Goal: Complete application form: Complete application form

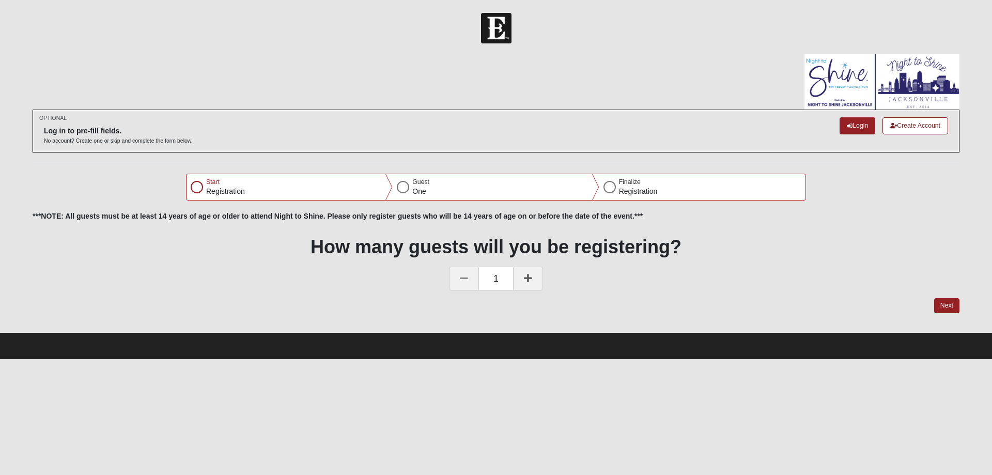
click at [198, 188] on div at bounding box center [197, 187] width 12 height 12
click at [945, 304] on button "Next" at bounding box center [946, 305] width 25 height 15
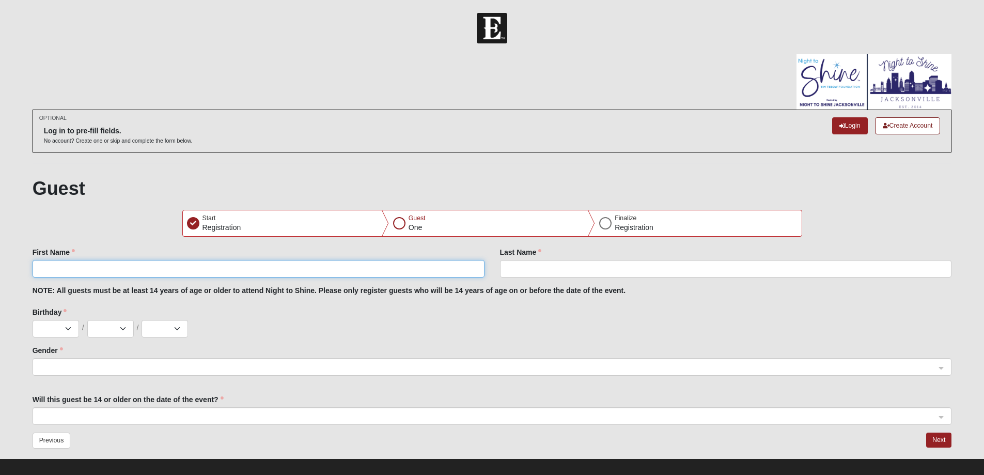
click at [168, 265] on input "First Name" at bounding box center [259, 269] width 452 height 18
click at [170, 266] on input "First Name" at bounding box center [259, 269] width 452 height 18
type input "LIAM"
click at [518, 270] on input "Last Name" at bounding box center [726, 269] width 452 height 18
type input "TAN"
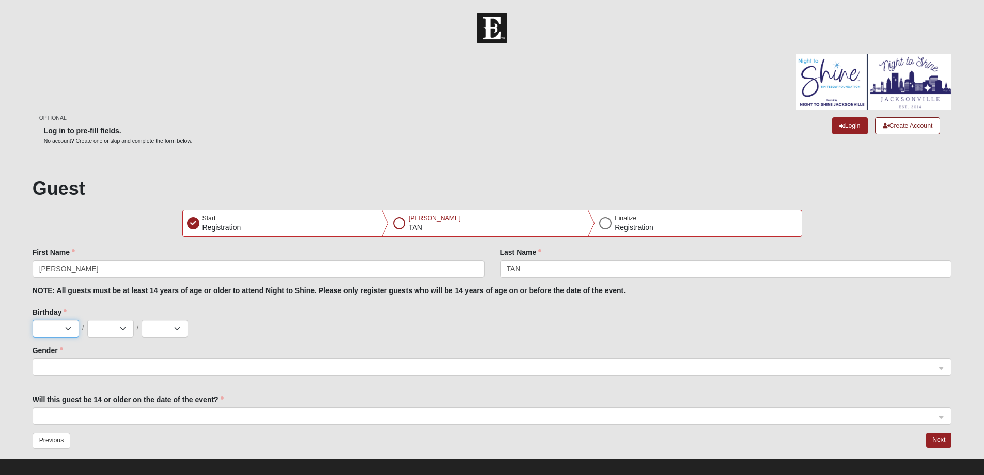
click at [70, 333] on select "Jan Feb Mar Apr May Jun Jul Aug Sep Oct Nov Dec" at bounding box center [56, 329] width 46 height 18
select select "12"
click at [33, 320] on select "Jan Feb Mar Apr May Jun Jul Aug Sep Oct Nov Dec" at bounding box center [56, 329] width 46 height 18
click at [118, 329] on select "1 2 3 4 5 6 7 8 9 10 11 12 13 14 15 16 17 18 19 20 21 22 23 24 25 26 27 28 29 3…" at bounding box center [110, 329] width 46 height 18
select select "17"
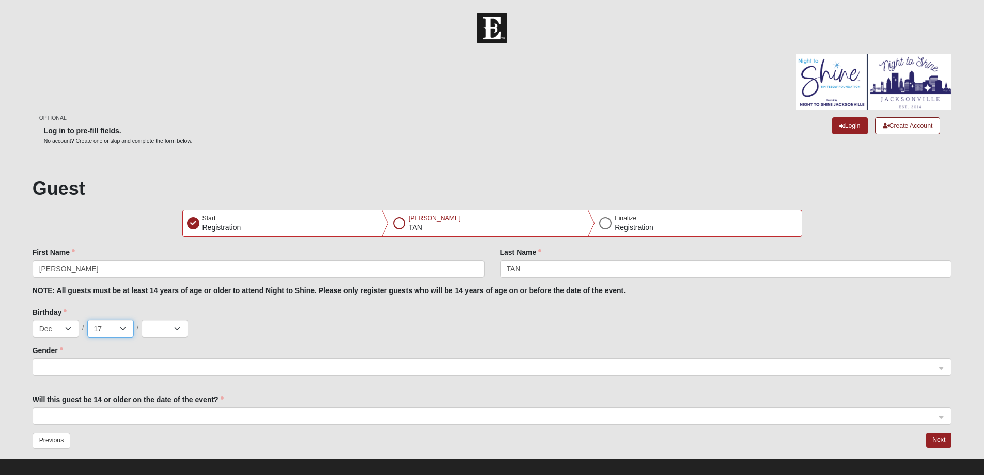
click at [87, 320] on select "1 2 3 4 5 6 7 8 9 10 11 12 13 14 15 16 17 18 19 20 21 22 23 24 25 26 27 28 29 3…" at bounding box center [110, 329] width 46 height 18
click at [173, 325] on select "2025 2024 2023 2022 2021 2020 2019 2018 2017 2016 2015 2014 2013 2012 2011 2010…" at bounding box center [165, 329] width 46 height 18
select select "2003"
click at [142, 320] on select "2025 2024 2023 2022 2021 2020 2019 2018 2017 2016 2015 2014 2013 2012 2011 2010…" at bounding box center [165, 329] width 46 height 18
click at [91, 362] on span at bounding box center [487, 367] width 897 height 11
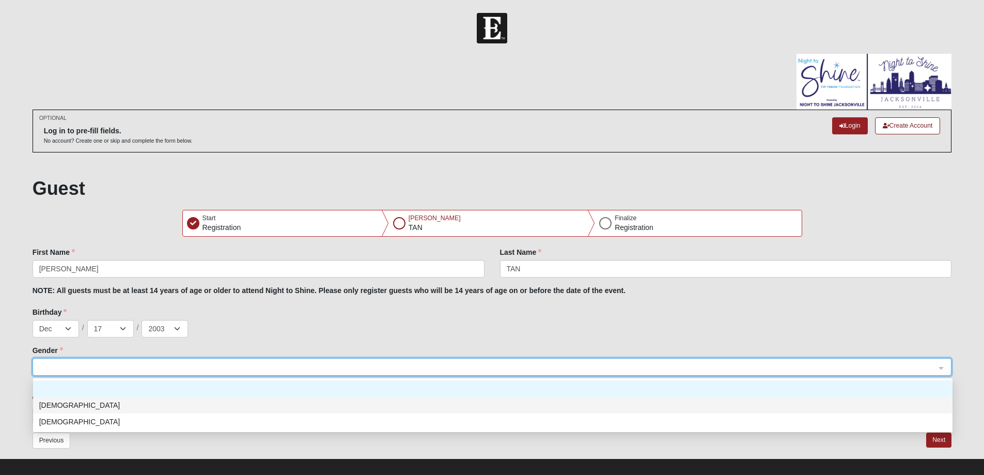
click at [82, 402] on div "Male" at bounding box center [492, 404] width 907 height 11
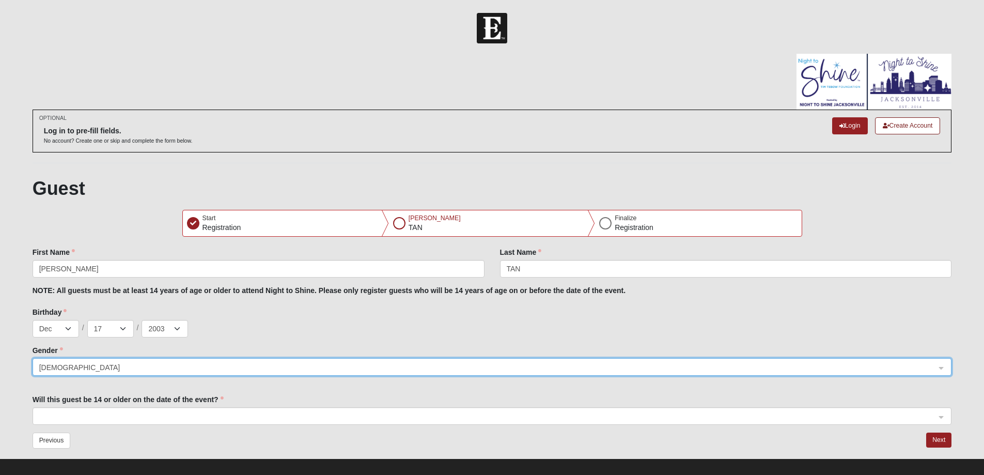
scroll to position [10, 0]
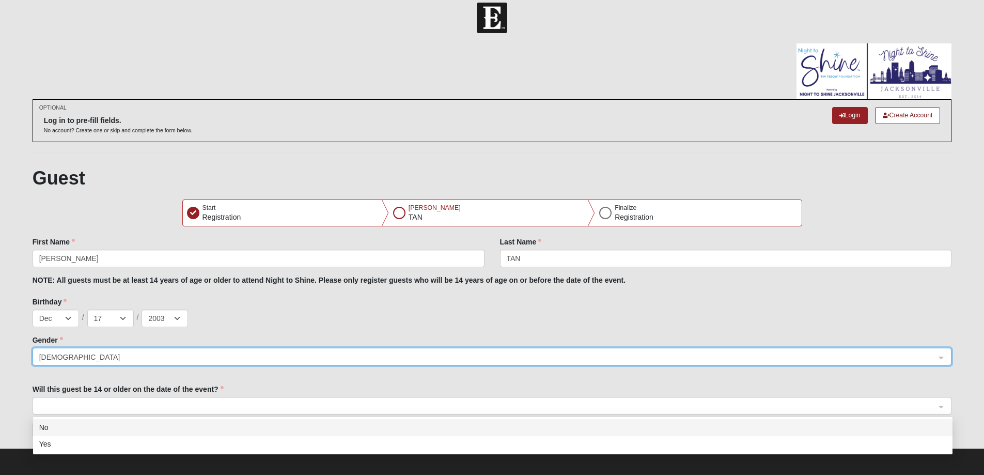
click at [159, 402] on span at bounding box center [487, 405] width 897 height 11
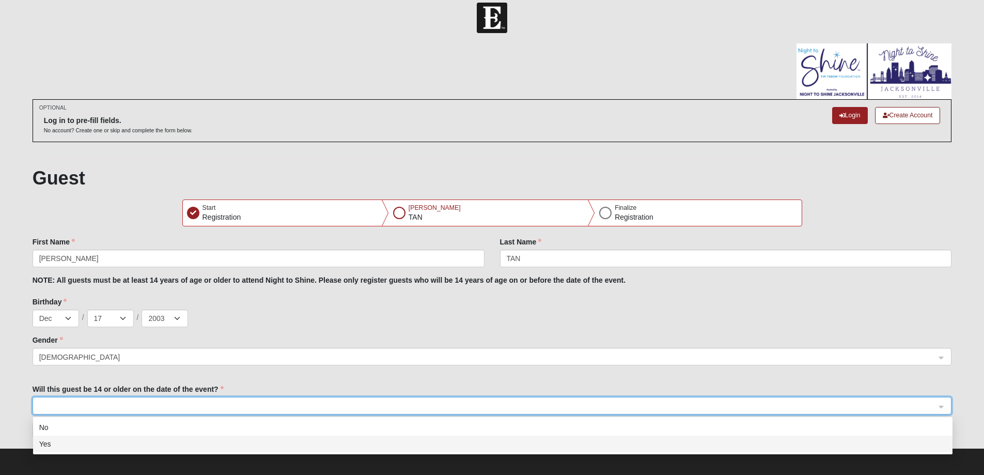
click at [111, 446] on div "Yes" at bounding box center [492, 443] width 907 height 11
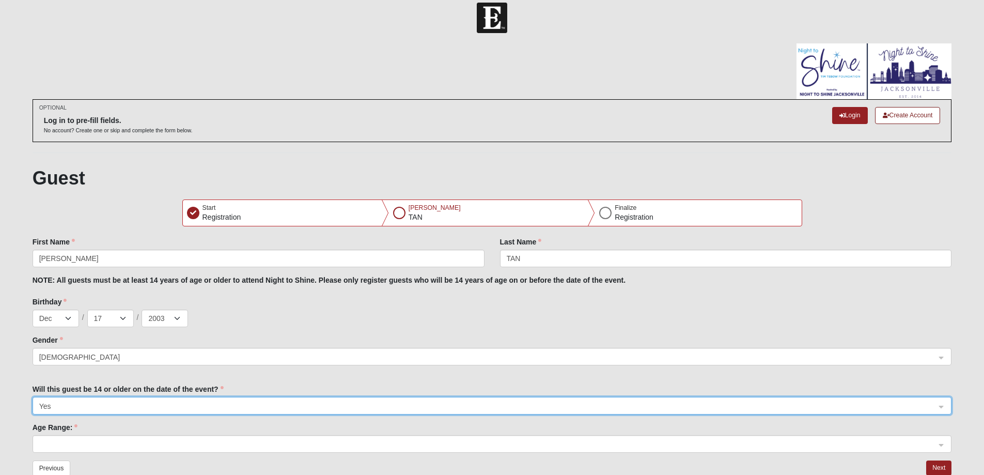
scroll to position [49, 0]
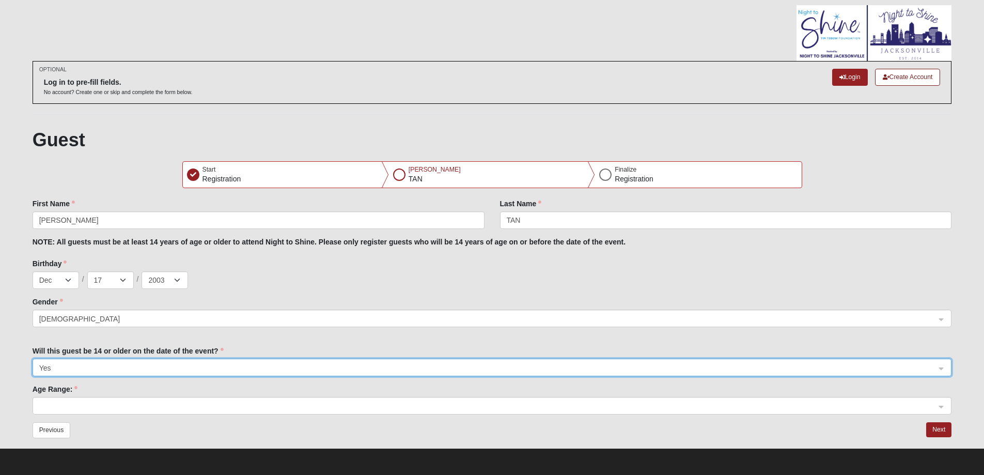
click at [102, 403] on span at bounding box center [487, 405] width 897 height 11
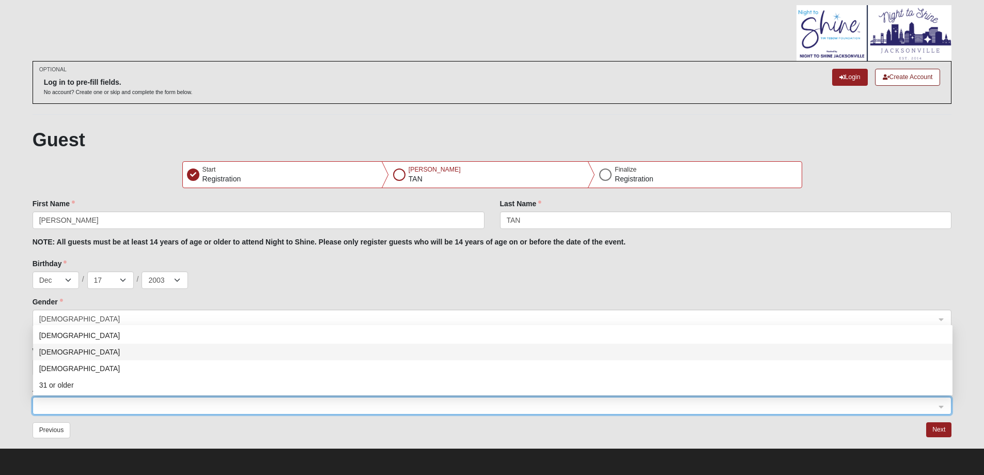
click at [101, 356] on div "21-25 years old" at bounding box center [492, 351] width 907 height 11
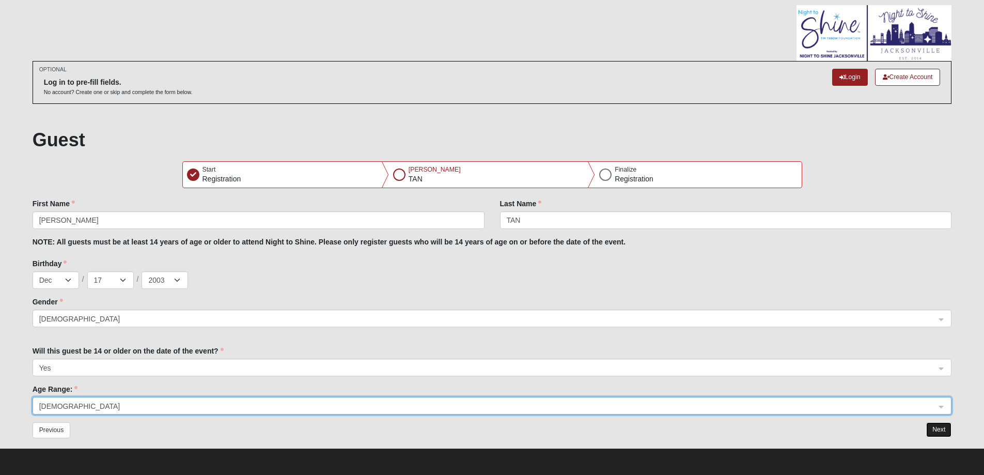
click at [942, 430] on button "Next" at bounding box center [938, 429] width 25 height 15
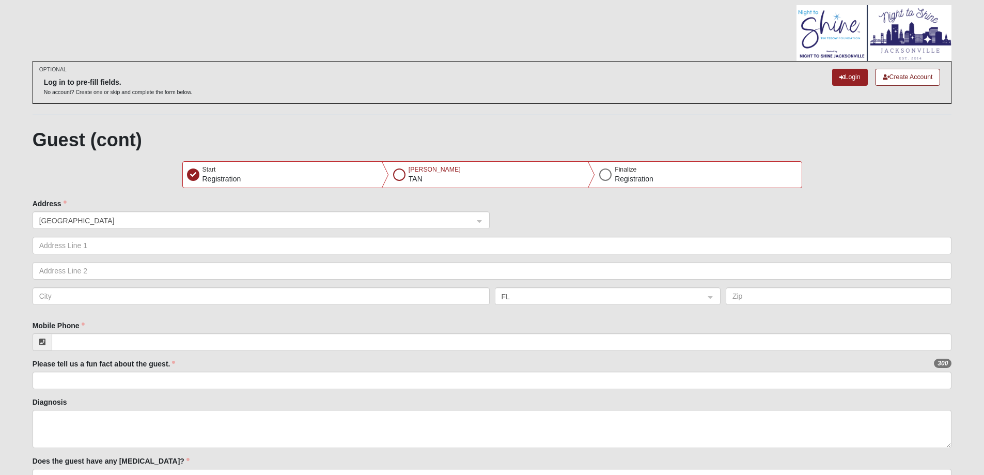
scroll to position [0, 0]
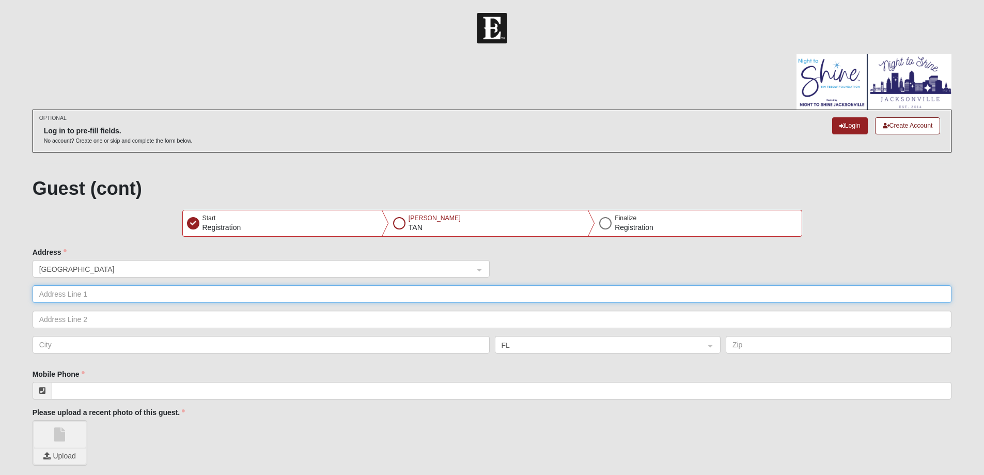
click at [119, 295] on input "text" at bounding box center [492, 294] width 919 height 18
type input "8257 Seven Mile Drive"
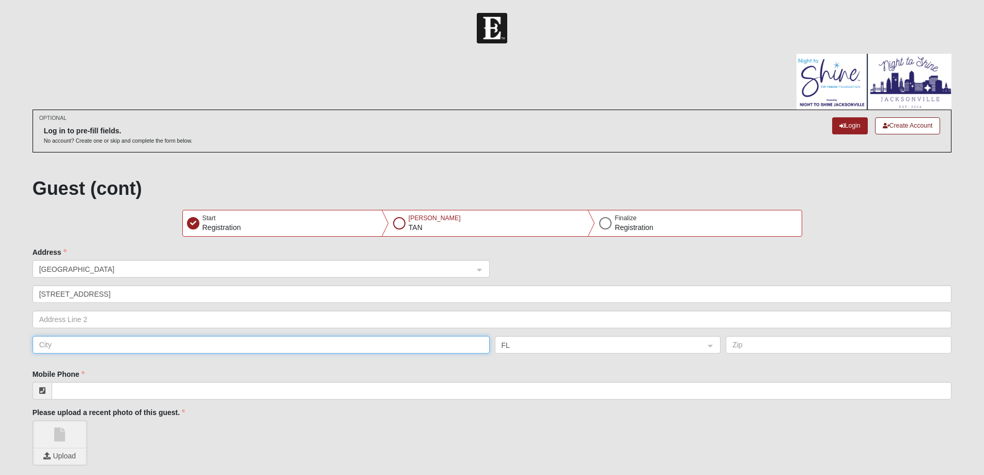
type input "Ponte Vedra Beach"
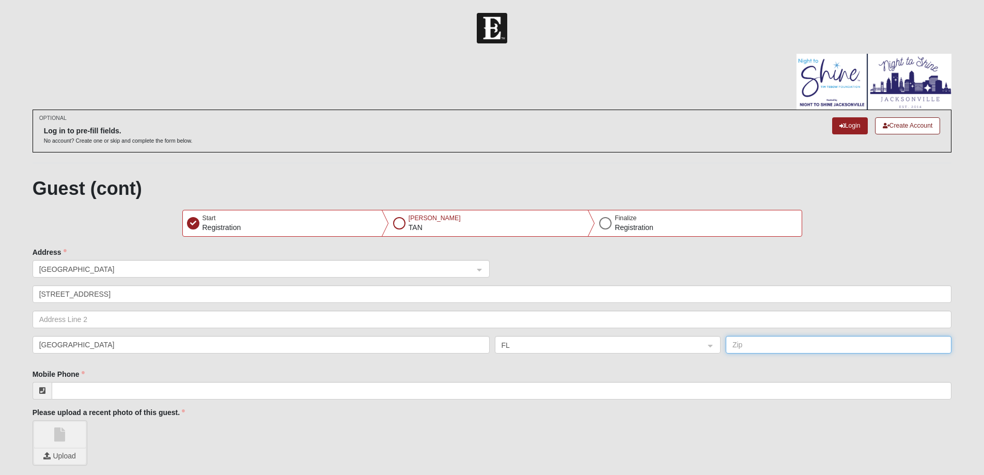
type input "32082"
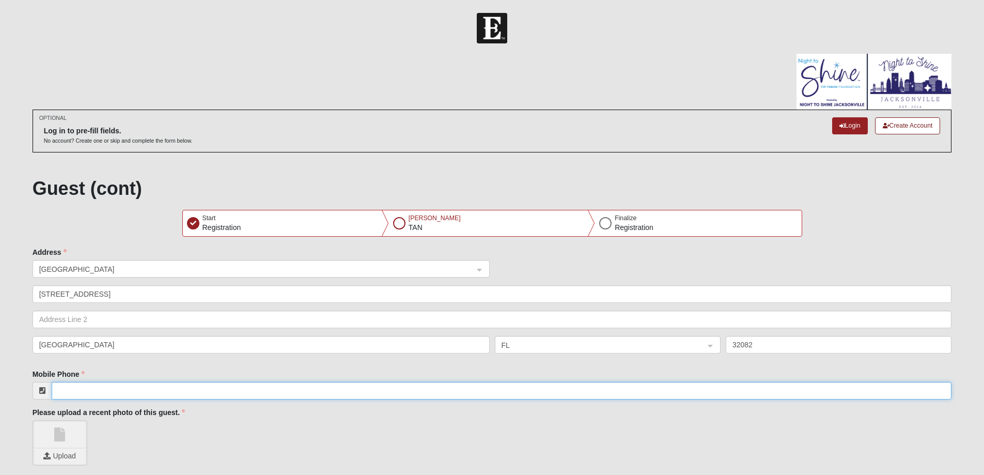
type input "(904) 616-5561"
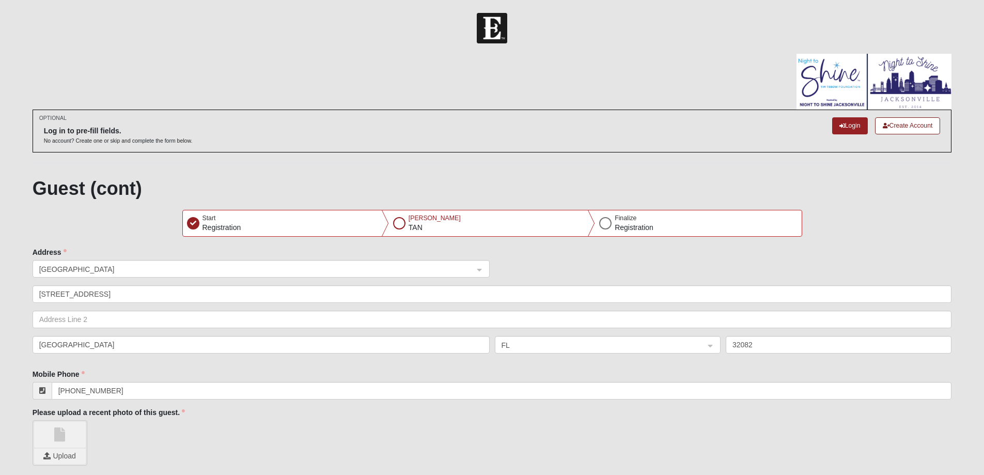
type input "Jackson C Tan"
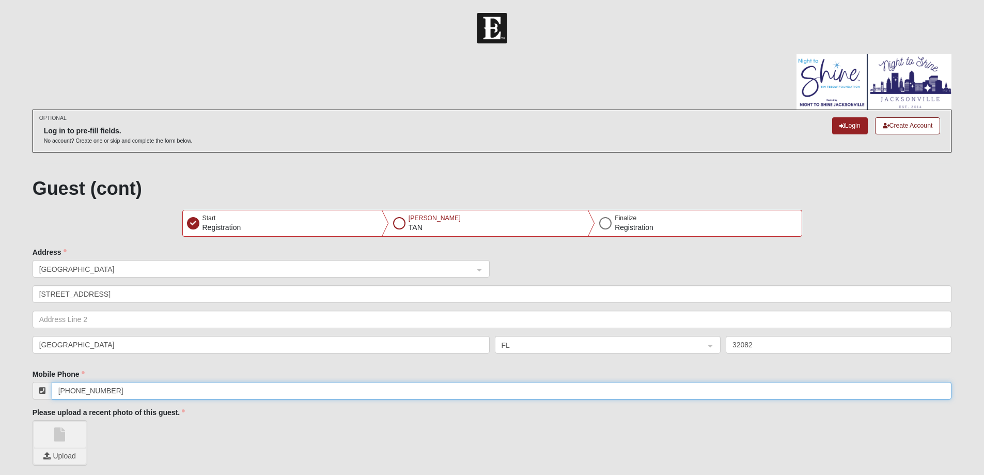
click at [134, 385] on input "(904) 616-5561" at bounding box center [502, 391] width 900 height 18
type input "(904) 612-4588"
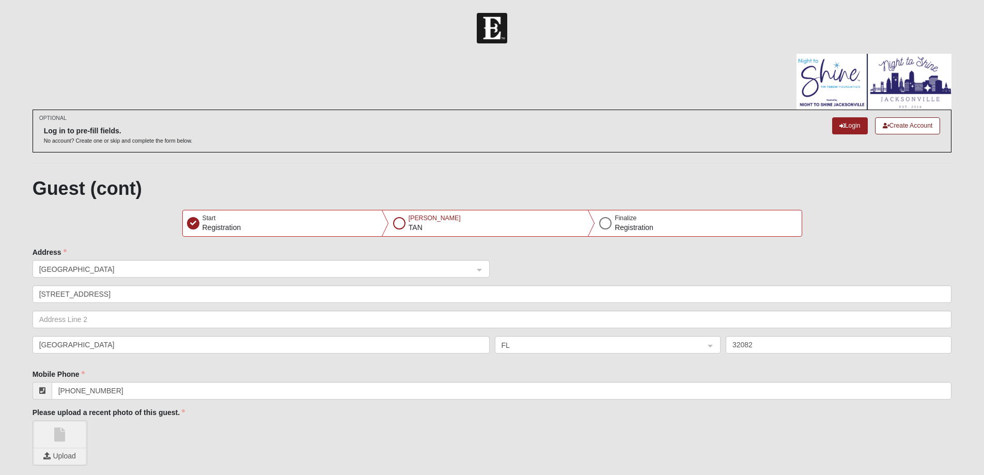
click at [331, 443] on div "Upload" at bounding box center [492, 442] width 919 height 45
click at [67, 456] on span "Upload" at bounding box center [59, 455] width 39 height 8
click at [48, 455] on span "Upload" at bounding box center [59, 455] width 39 height 8
click at [65, 457] on span "Upload" at bounding box center [59, 455] width 39 height 8
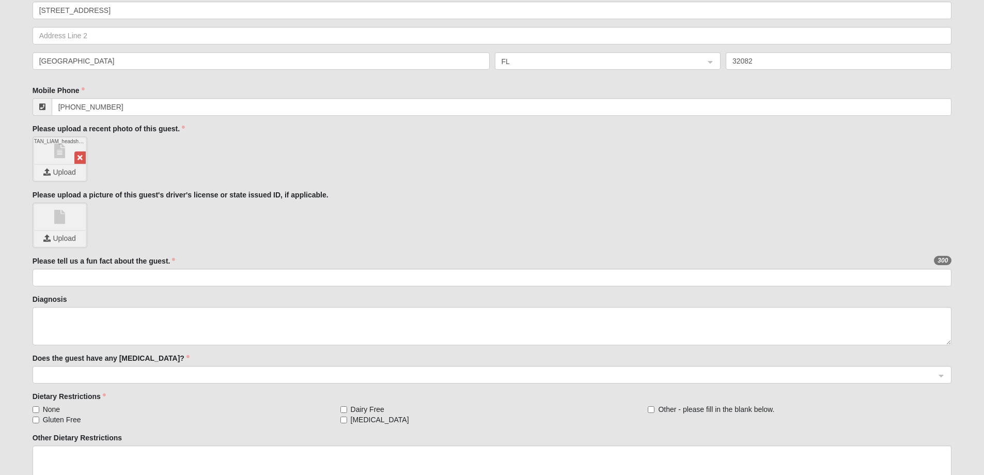
scroll to position [288, 0]
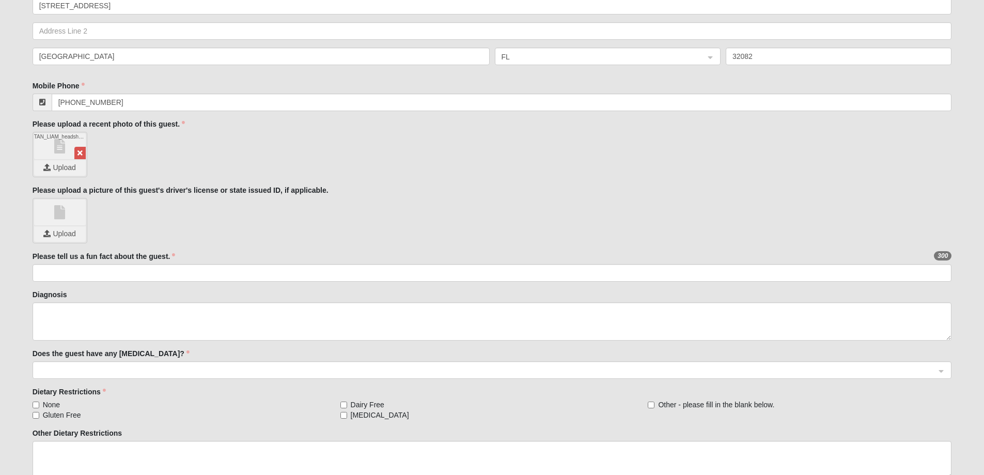
click at [73, 238] on div "Upload" at bounding box center [60, 233] width 52 height 15
click at [69, 236] on span "Upload" at bounding box center [59, 233] width 39 height 8
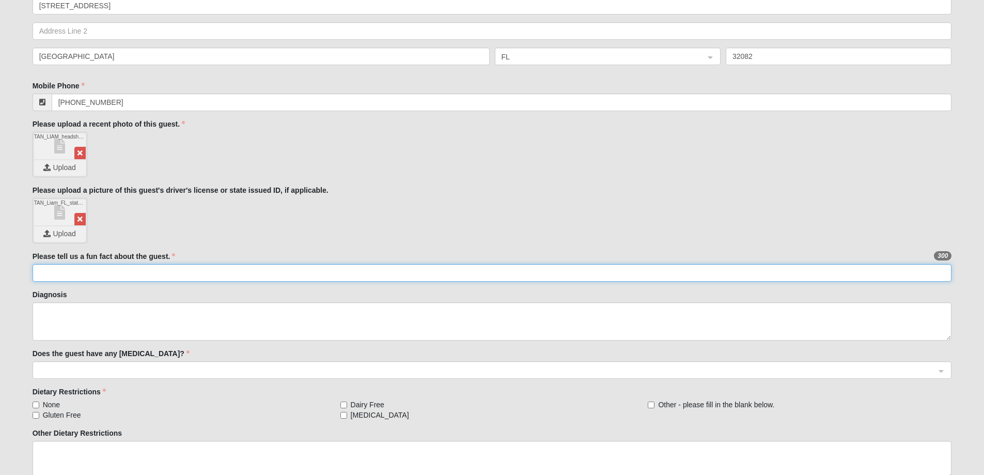
click at [55, 269] on input "Please tell us a fun fact about the guest." at bounding box center [492, 273] width 919 height 18
type input "Liam loves to ride his scooter in the skate park."
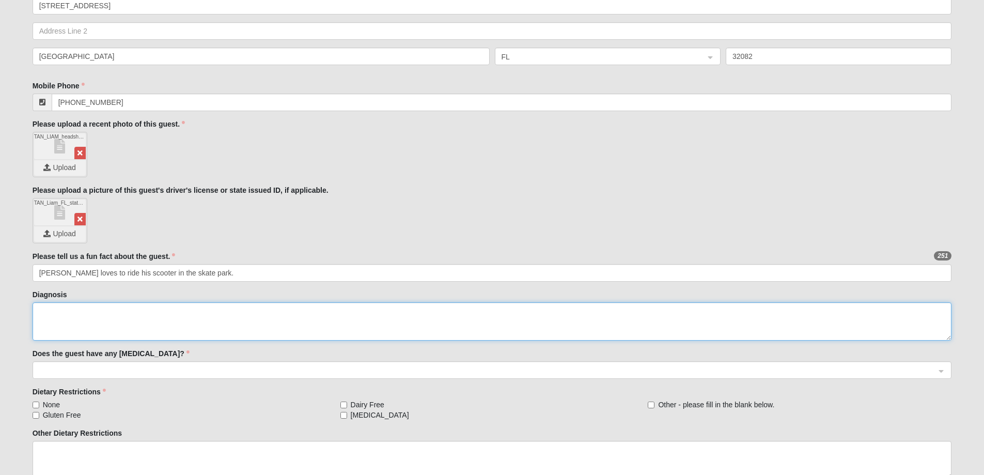
click at [121, 318] on textarea "Diagnosis" at bounding box center [492, 321] width 919 height 38
click at [75, 371] on span at bounding box center [487, 370] width 897 height 11
type textarea "ASD (autism)"
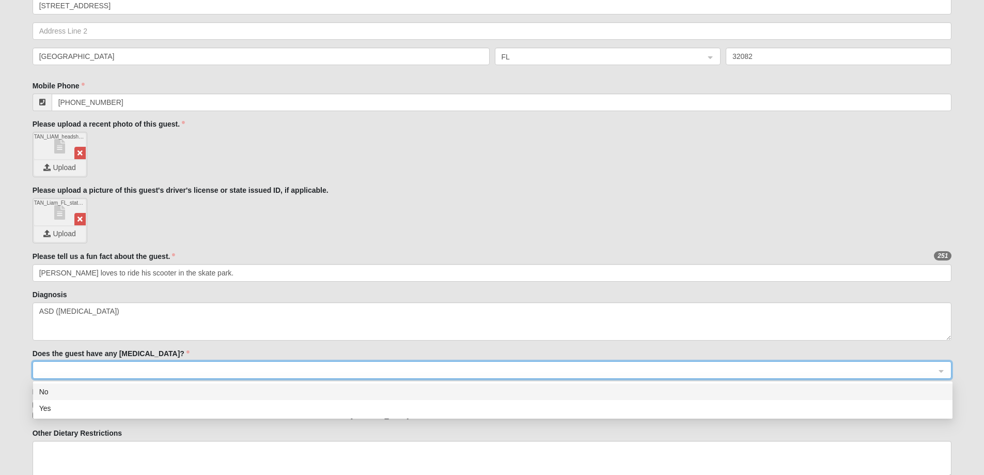
click at [54, 389] on div "No" at bounding box center [492, 391] width 907 height 11
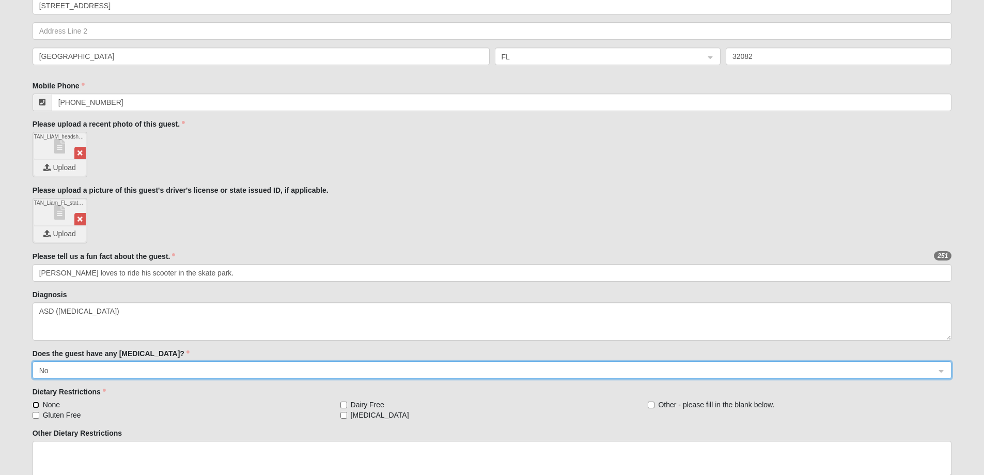
click at [38, 401] on input "None" at bounding box center [36, 404] width 7 height 7
checkbox input "true"
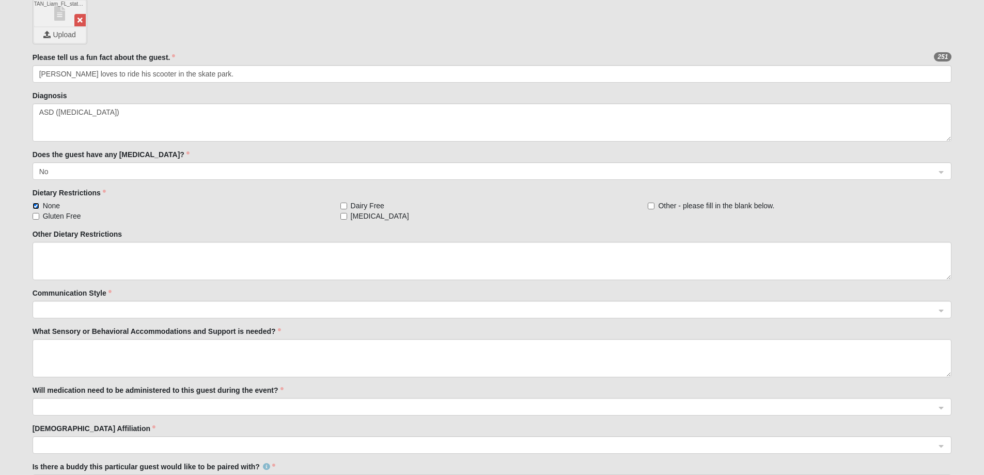
scroll to position [505, 0]
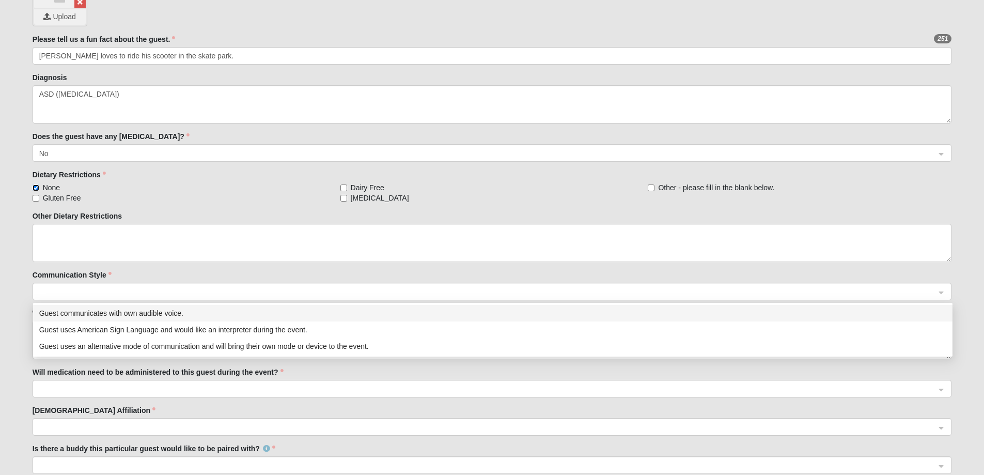
click at [940, 292] on div at bounding box center [492, 292] width 918 height 18
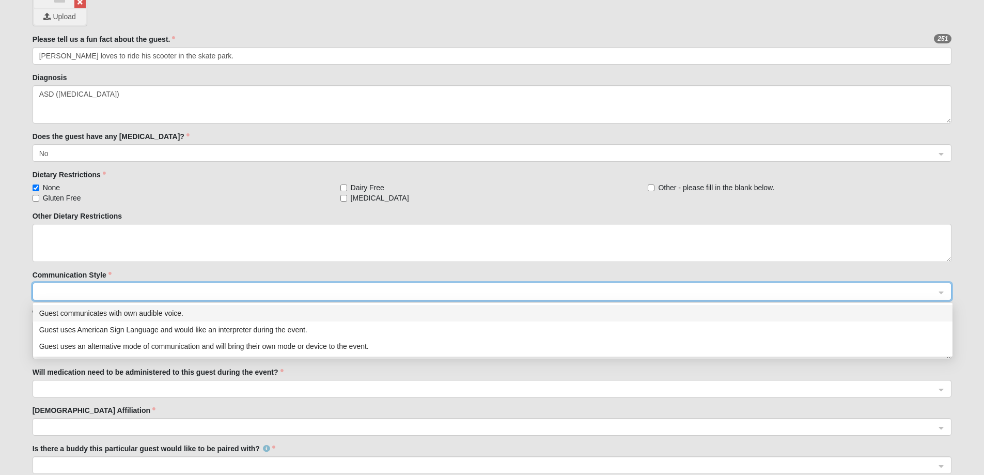
click at [154, 310] on div "Guest communicates with own audible voice." at bounding box center [492, 312] width 907 height 11
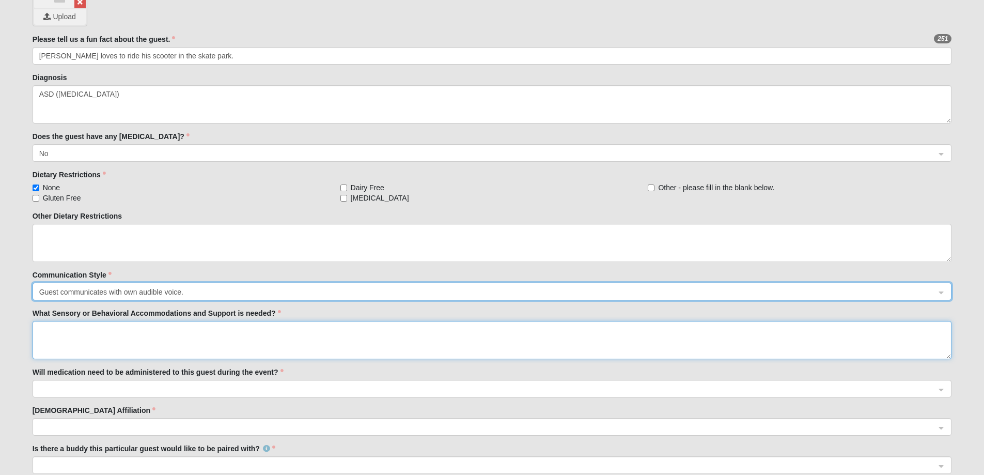
click at [96, 331] on textarea "What Sensory or Behavioral Accommodations and Support is needed?" at bounding box center [492, 340] width 919 height 38
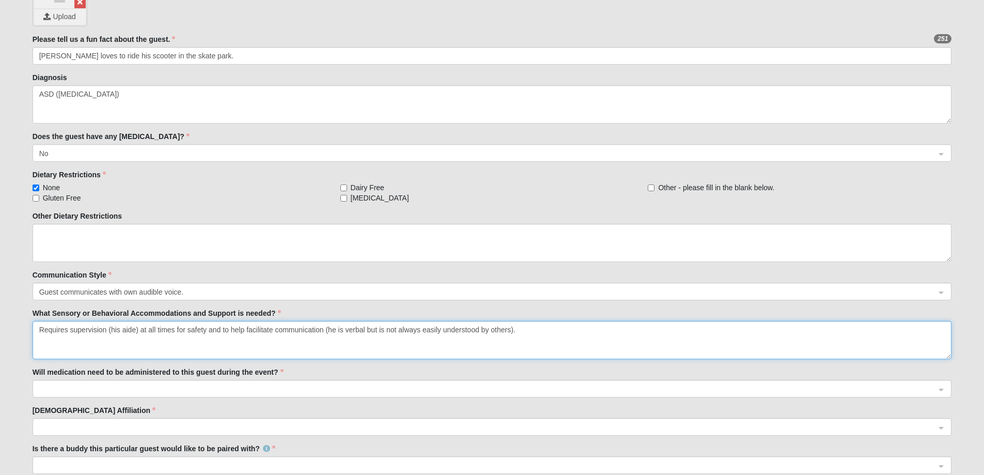
click at [119, 387] on span at bounding box center [487, 388] width 897 height 11
type textarea "Requires supervision (his aide) at all times for safety and to help facilitate …"
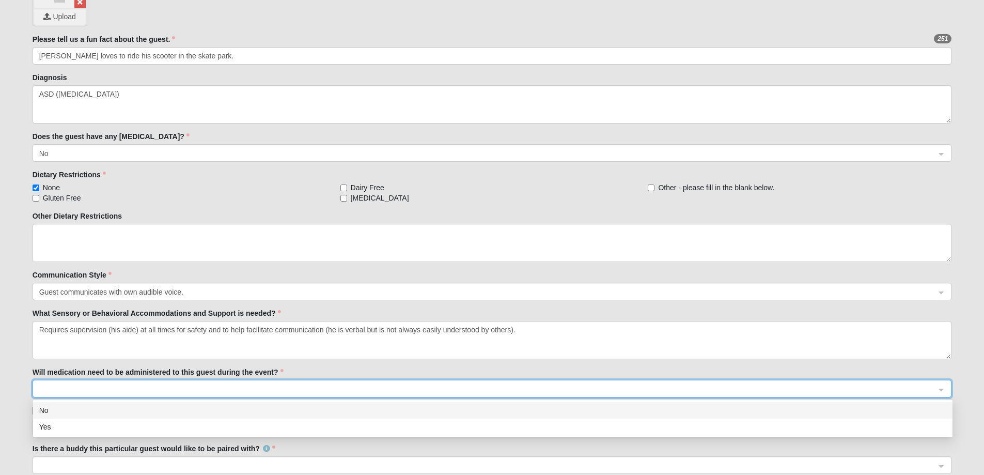
click at [95, 409] on div "No" at bounding box center [492, 409] width 907 height 11
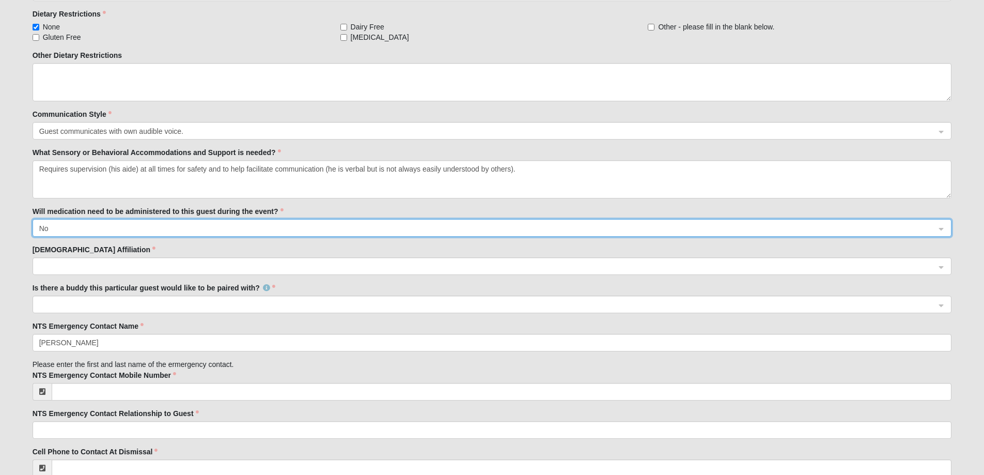
scroll to position [669, 0]
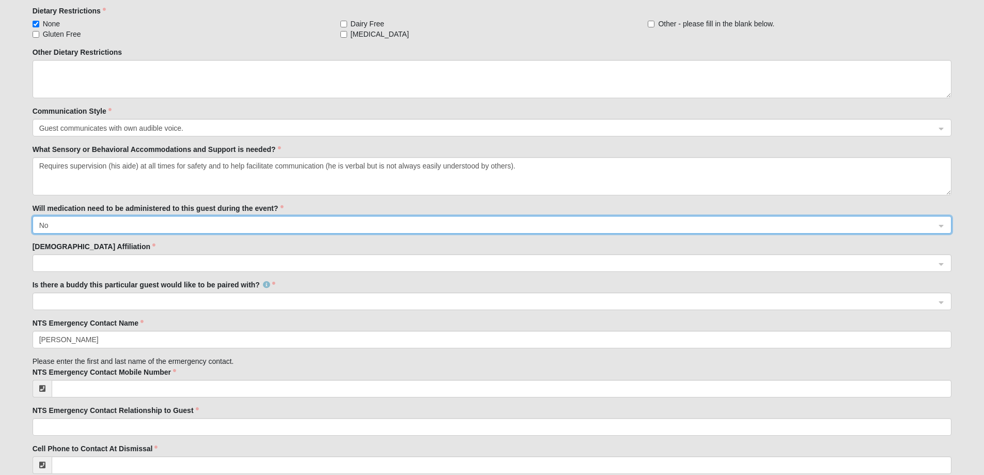
click at [97, 260] on span at bounding box center [487, 263] width 897 height 11
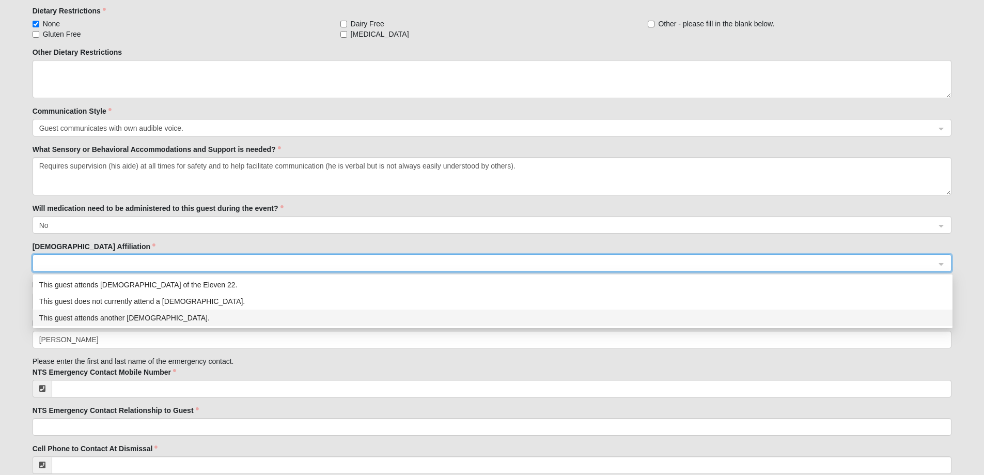
click at [121, 321] on div "This guest attends another church." at bounding box center [492, 317] width 907 height 11
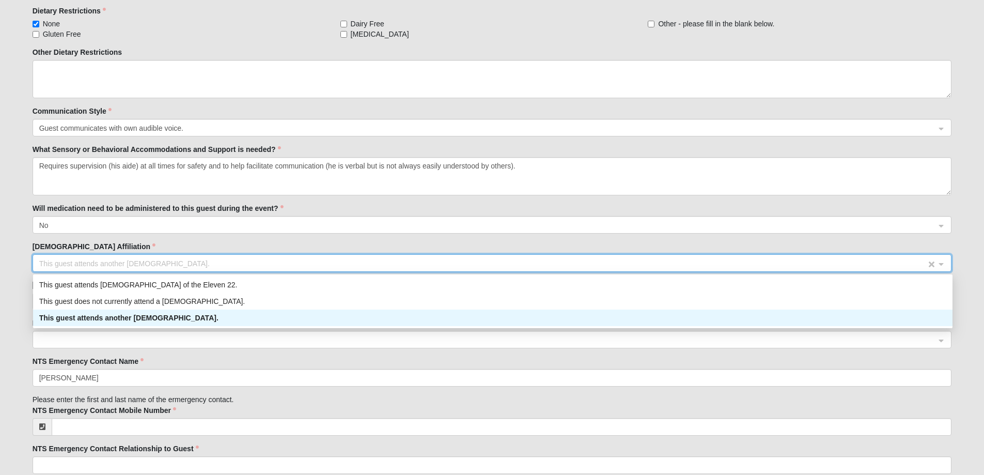
click at [164, 265] on span "This guest attends another church." at bounding box center [482, 263] width 887 height 11
click at [164, 263] on span "This guest attends another church." at bounding box center [482, 263] width 887 height 11
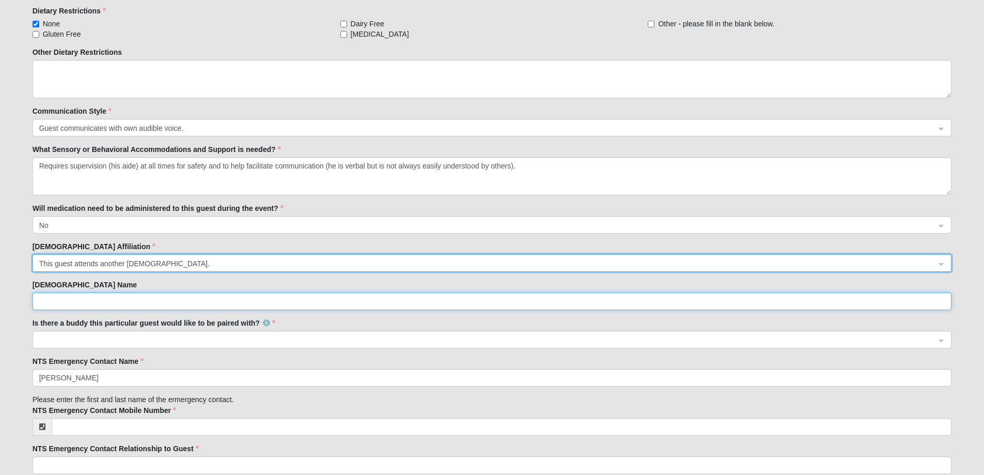
click at [137, 300] on input "Church Name" at bounding box center [492, 301] width 919 height 18
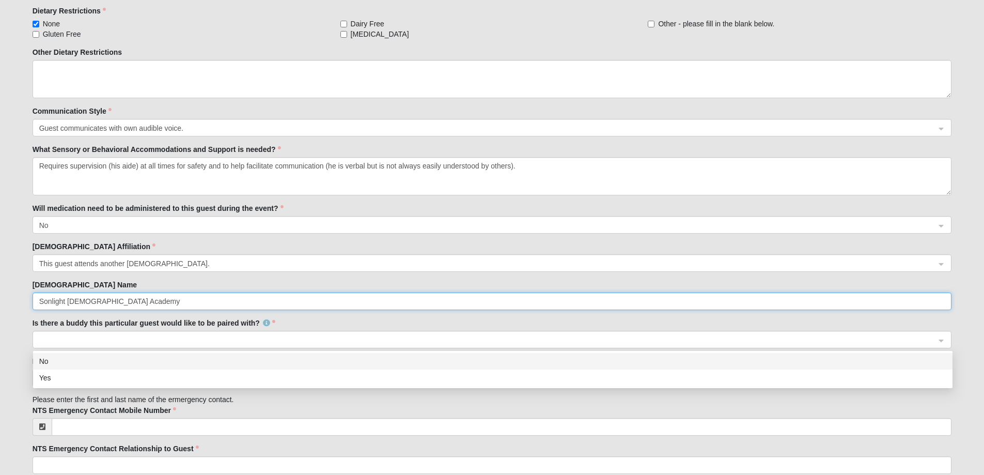
click at [164, 341] on span at bounding box center [487, 339] width 897 height 11
type input "Sonlight Christian Academy"
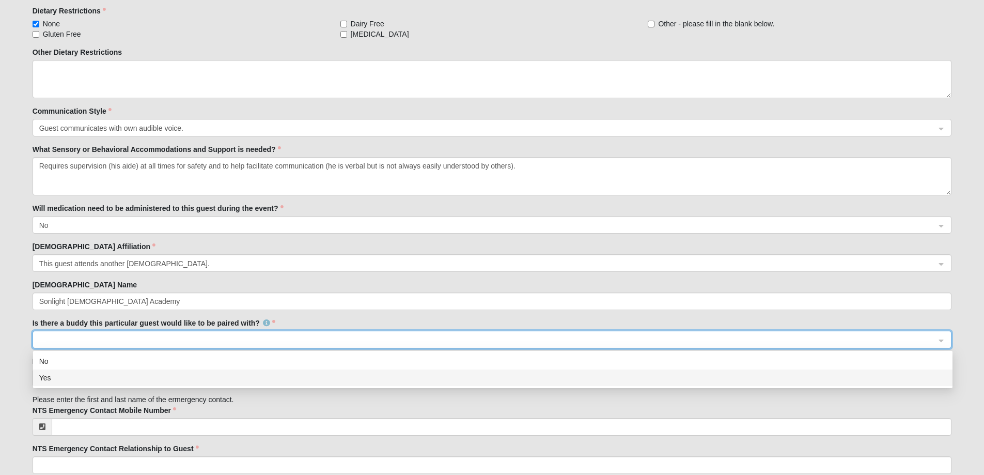
click at [112, 376] on div "Yes" at bounding box center [492, 377] width 907 height 11
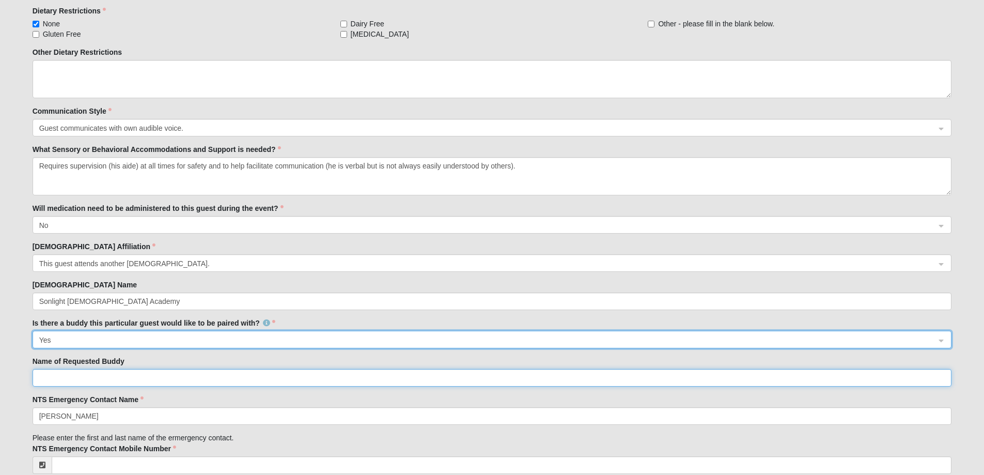
click at [81, 380] on input "Name of Requested Buddy" at bounding box center [492, 378] width 919 height 18
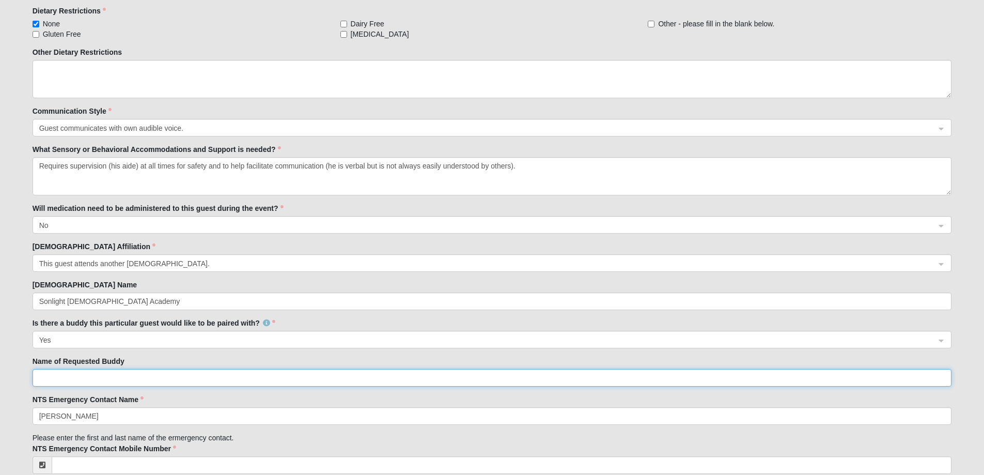
type input "PAMELA JANE WALLIS"
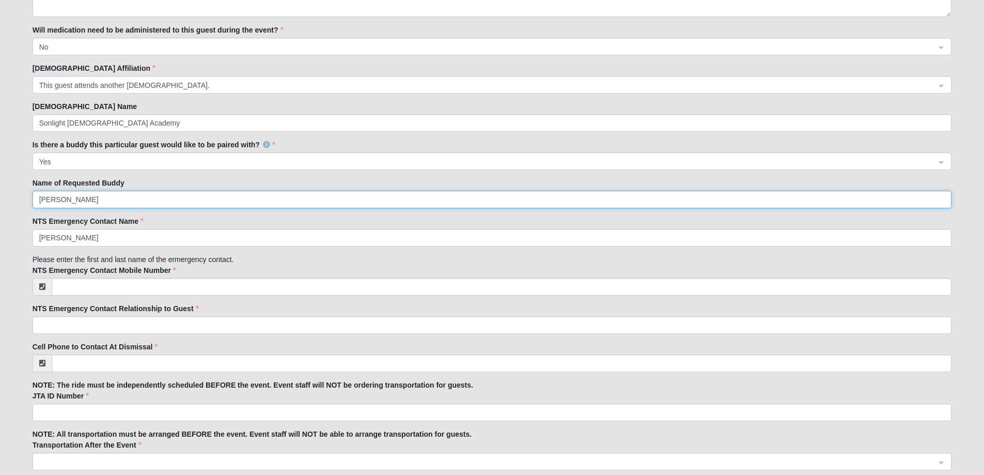
scroll to position [876, 0]
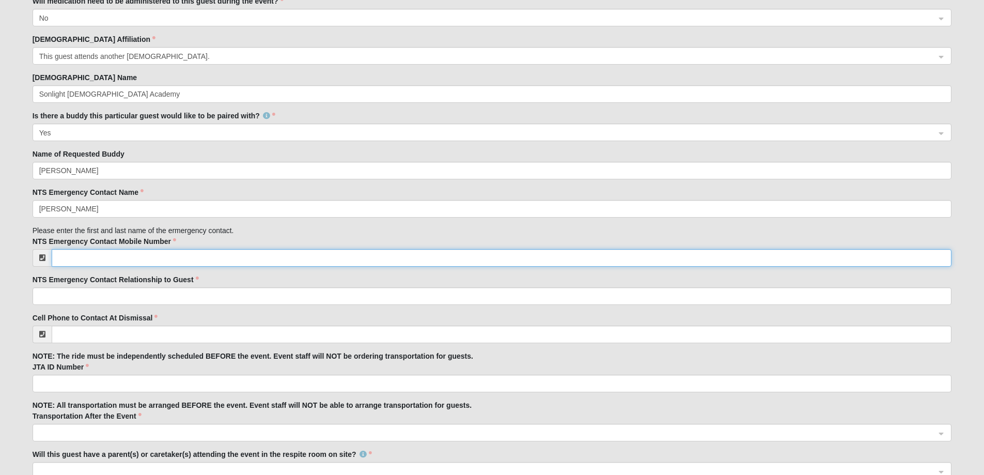
click at [137, 260] on input "NTS Emergency Contact Mobile Number" at bounding box center [502, 258] width 900 height 18
type input "(904) 616-5561"
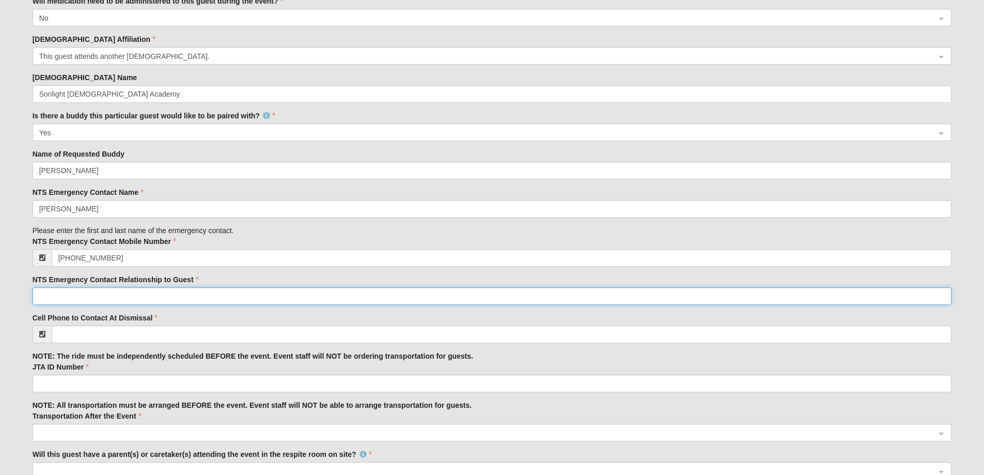
click at [147, 293] on input "NTS Emergency Contact Relationship to Guest" at bounding box center [492, 296] width 919 height 18
type input "father"
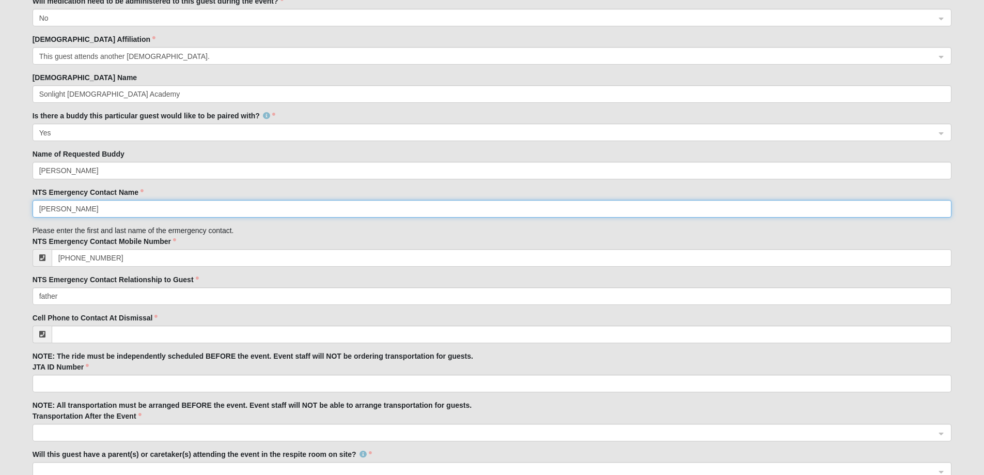
click at [39, 211] on input "Jackson C Tan" at bounding box center [492, 209] width 919 height 18
type input "Dr. Jackson C Tan"
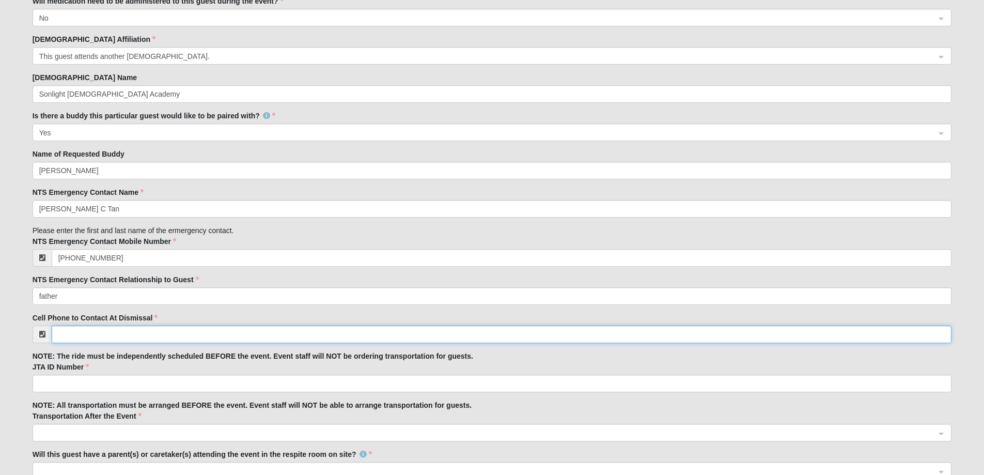
click at [113, 334] on input "Cell Phone to Contact At Dismissal" at bounding box center [502, 334] width 900 height 18
type input "(904) 612-4588"
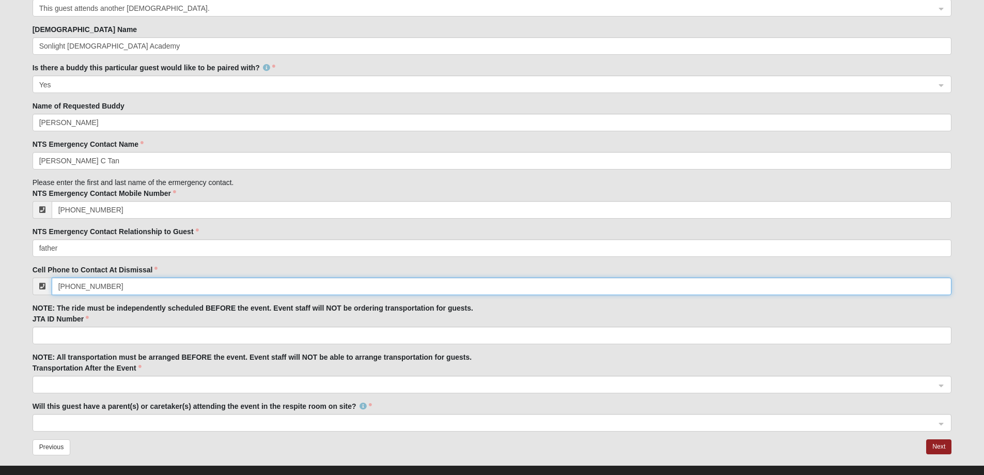
scroll to position [941, 0]
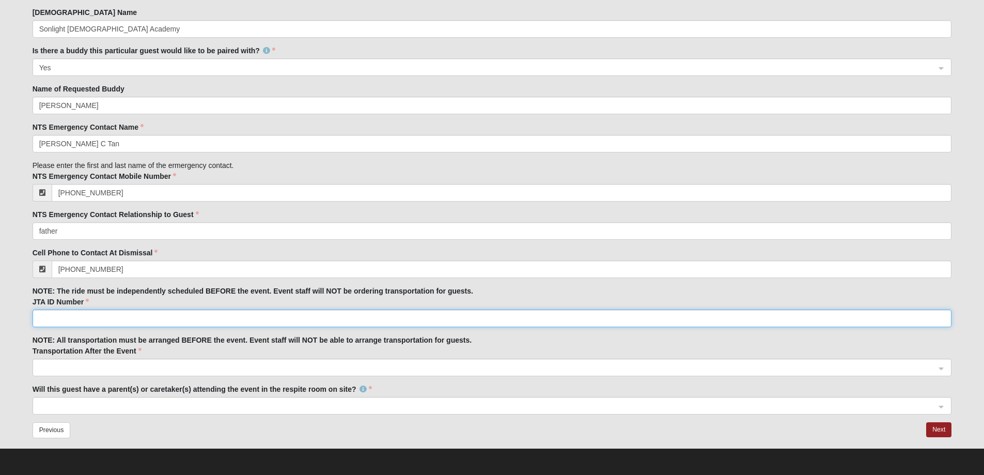
click at [96, 316] on input "JTA ID Number" at bounding box center [492, 318] width 919 height 18
type input "NA"
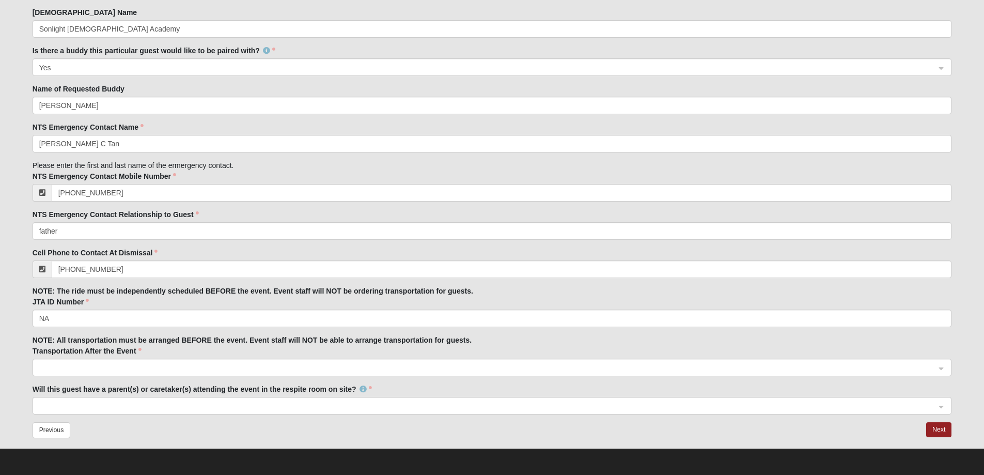
click at [128, 362] on input "search" at bounding box center [489, 366] width 900 height 15
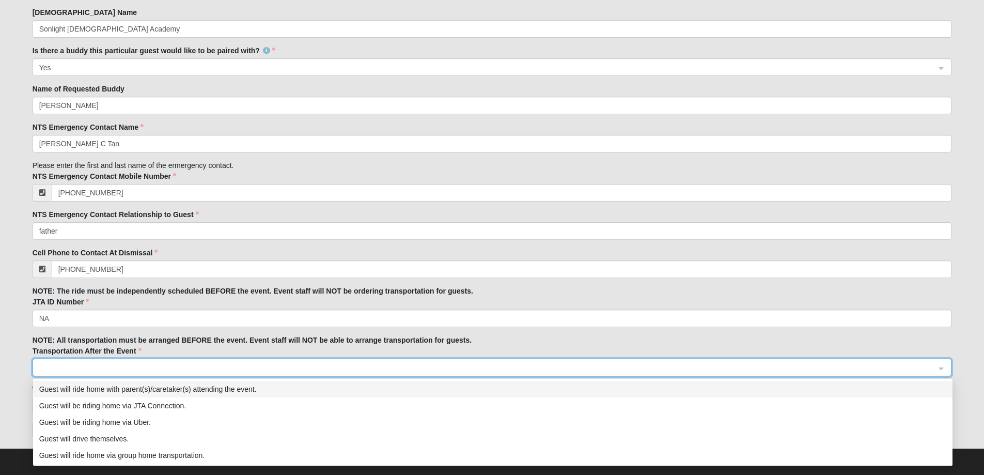
click at [195, 389] on div "Guest will ride home with parent(s)/caretaker(s) attending the event." at bounding box center [492, 388] width 907 height 11
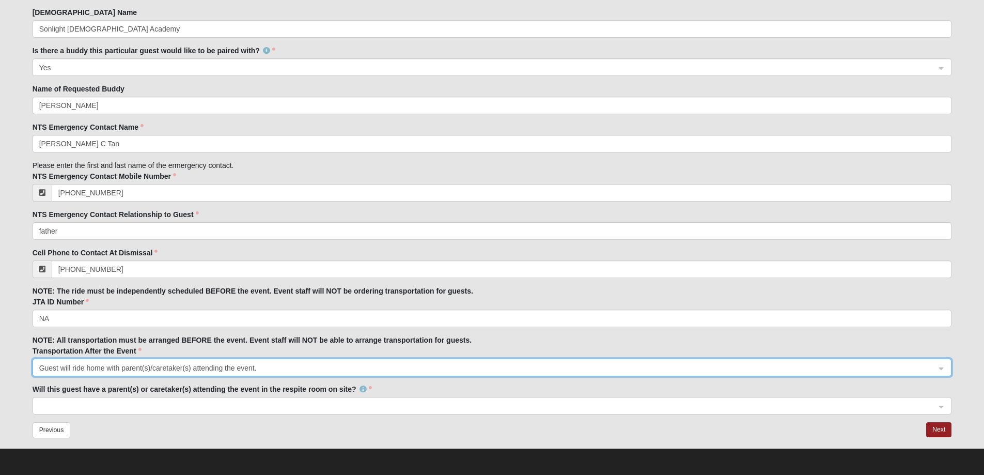
click at [198, 401] on span at bounding box center [487, 405] width 897 height 11
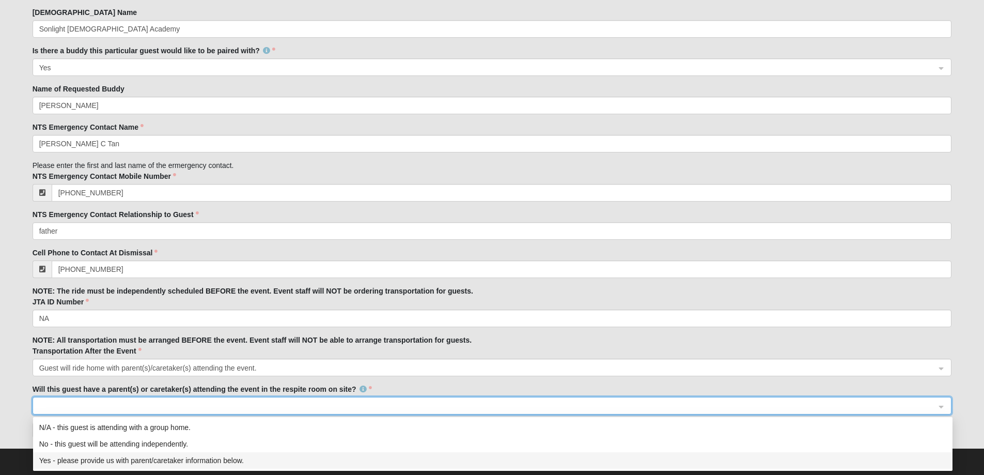
click at [213, 461] on div "Yes - please provide us with parent/caretaker information below." at bounding box center [492, 460] width 907 height 11
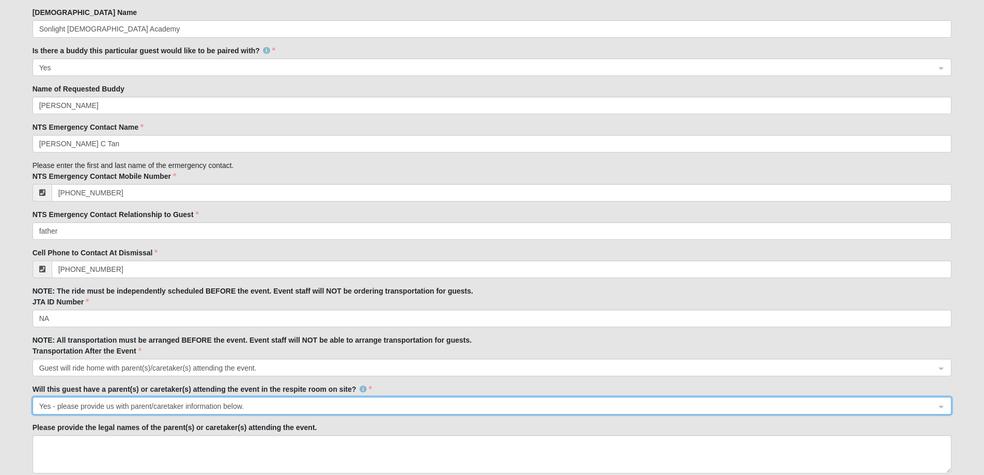
scroll to position [1011, 0]
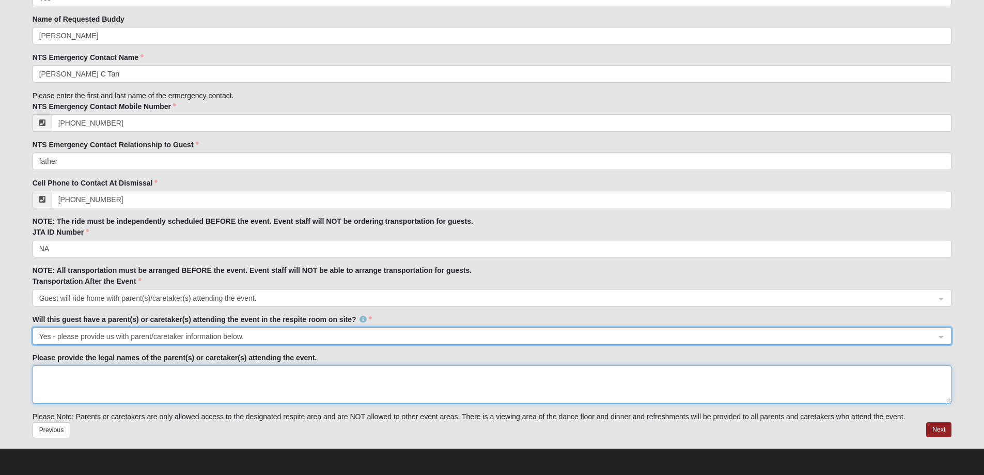
click at [241, 380] on textarea "Please provide the legal names of the parent(s) or caretaker(s) attending the e…" at bounding box center [492, 384] width 919 height 38
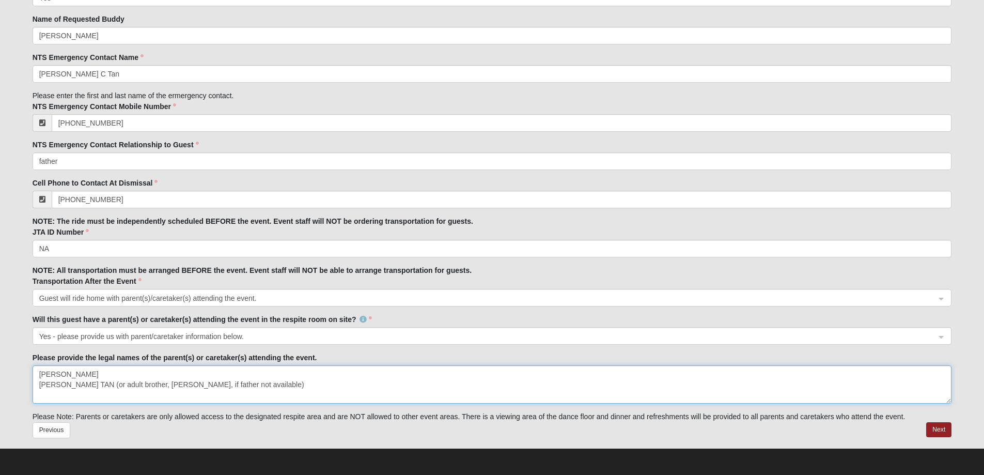
click at [290, 385] on textarea "DARLENE TAN JACKSON TAN (or adult brother, Lawrence Tan, if father not availabl…" at bounding box center [492, 384] width 919 height 38
type textarea "DARLENE TAN JACKSON TAN (or adult brother, Lawrence Tan, if father not availabl…"
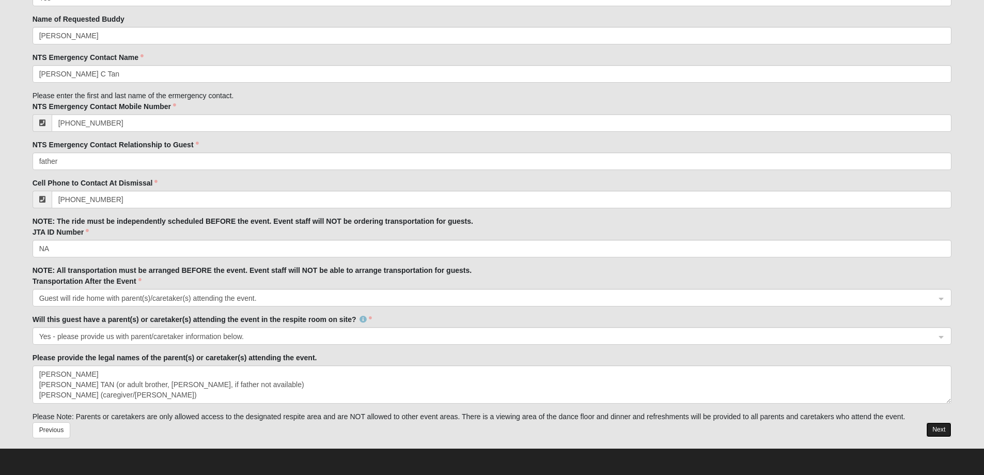
click at [941, 430] on button "Next" at bounding box center [938, 429] width 25 height 15
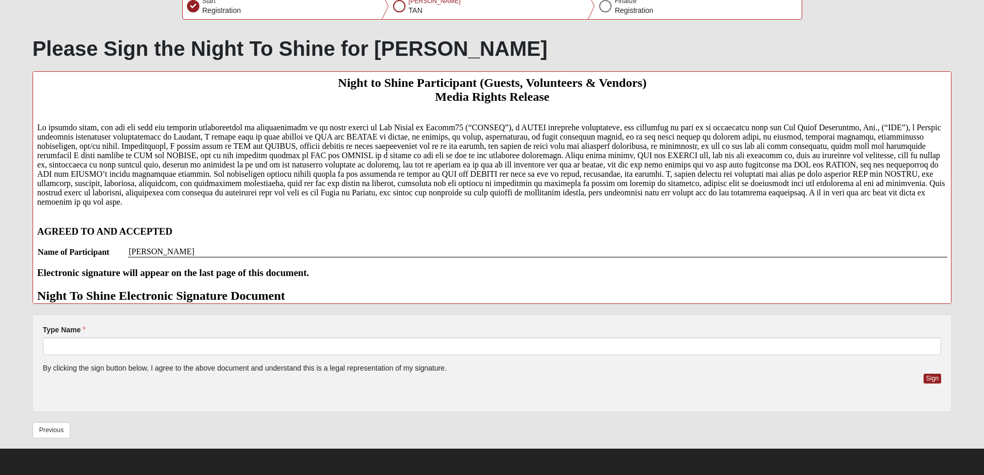
scroll to position [12, 0]
drag, startPoint x: 945, startPoint y: 96, endPoint x: 989, endPoint y: 268, distance: 177.5
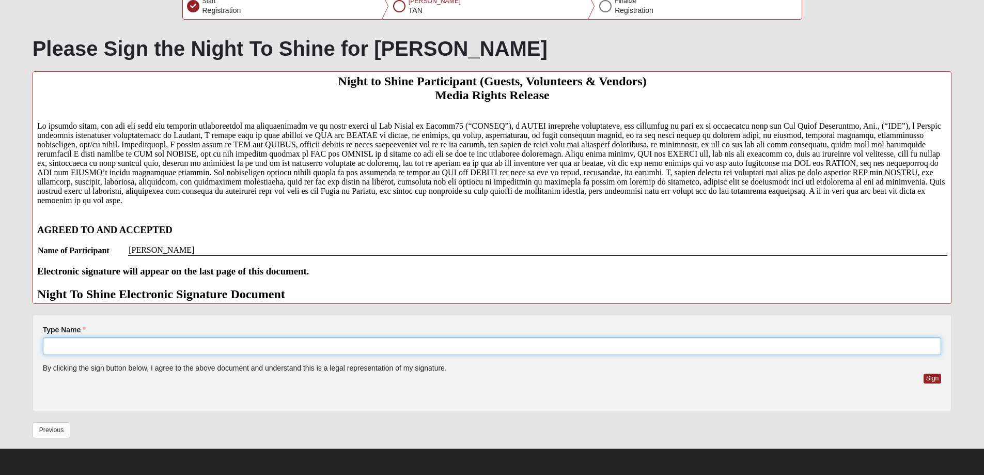
click at [114, 346] on input "Type Name" at bounding box center [492, 346] width 899 height 18
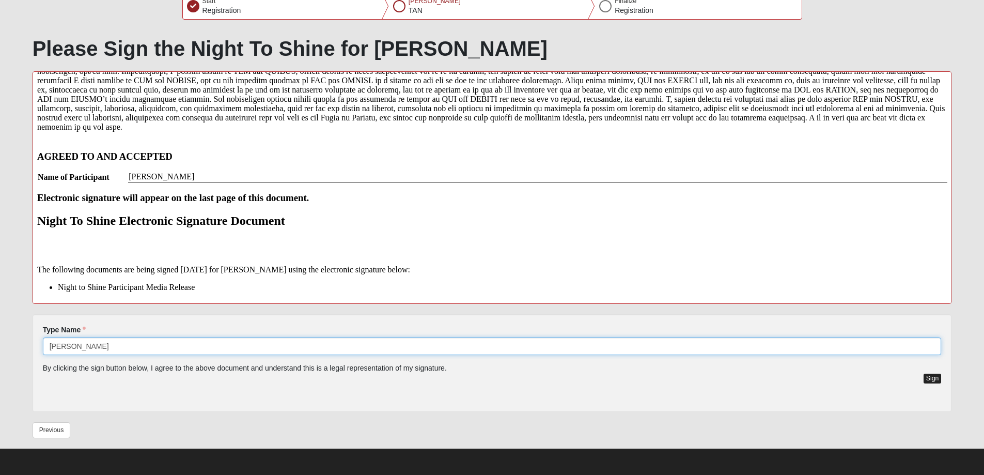
type input "Liam Tan"
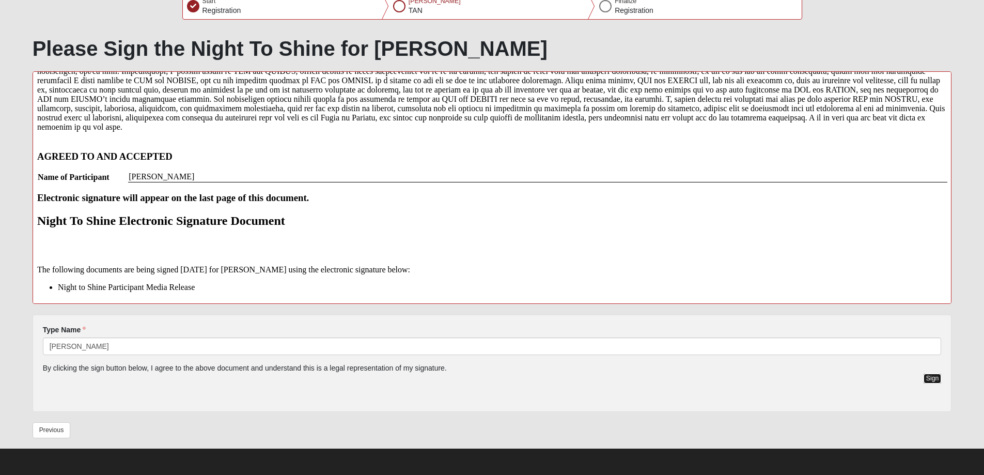
click at [932, 378] on button "Sign" at bounding box center [933, 378] width 18 height 10
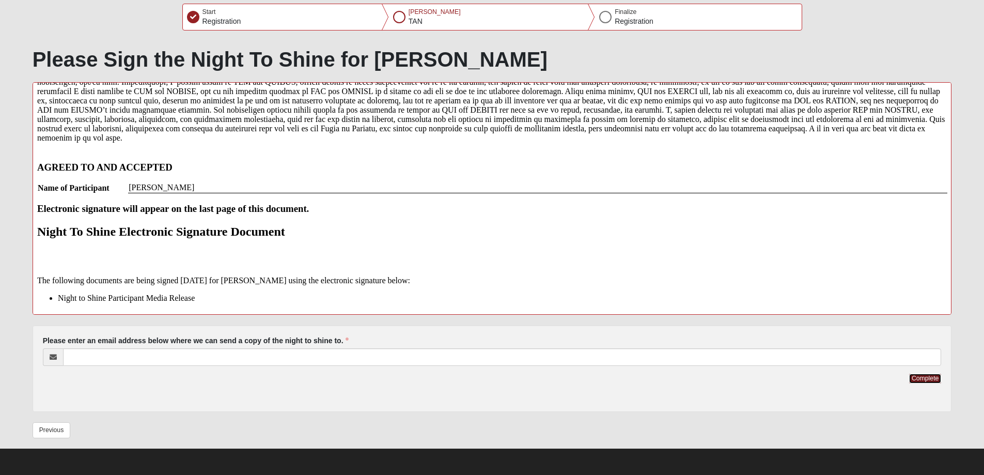
click at [932, 378] on button "Complete" at bounding box center [925, 378] width 32 height 10
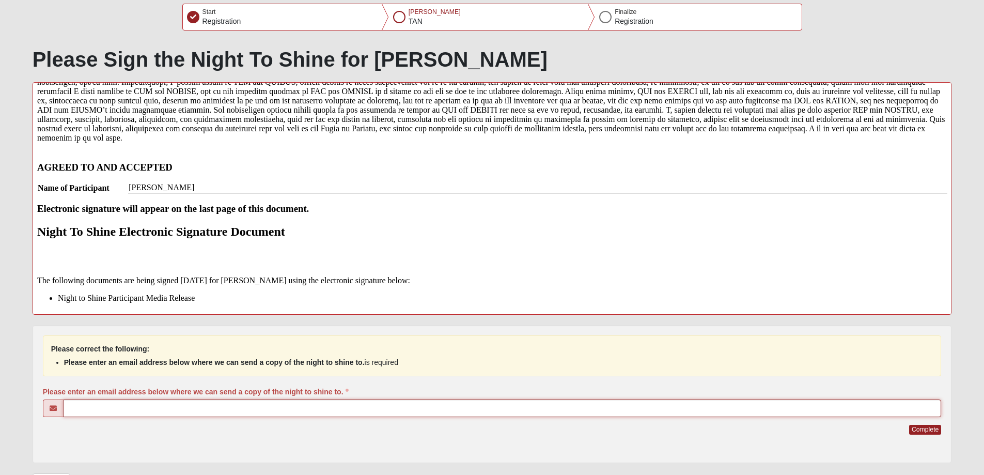
click at [166, 412] on input "Please enter an email address below where we can send a copy of the night to sh…" at bounding box center [502, 408] width 879 height 18
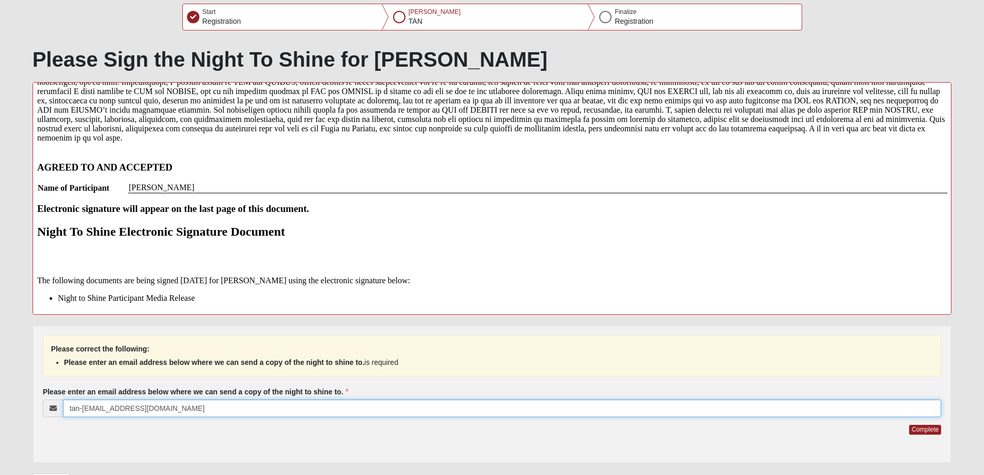
click at [161, 410] on input "tan-[EMAIL_ADDRESS][DOMAIN_NAME]" at bounding box center [502, 408] width 879 height 18
type input "darlened.tan@gmail.com"
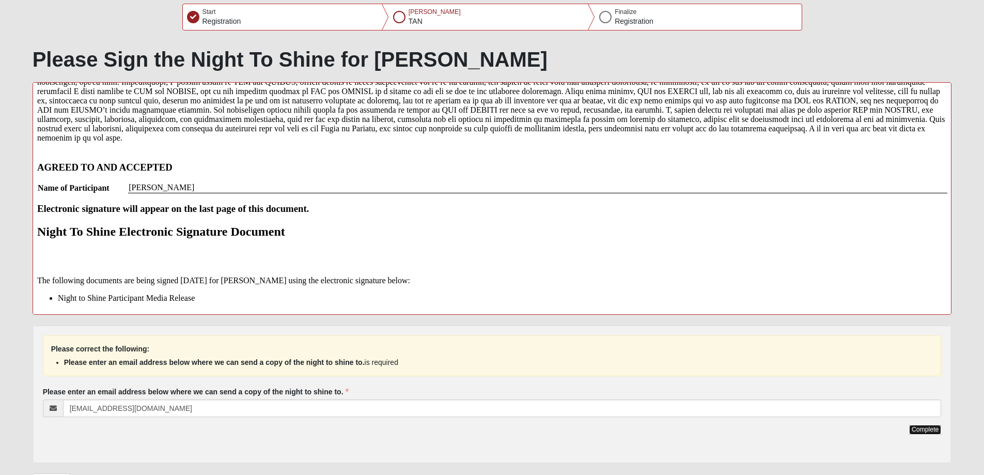
click at [919, 427] on button "Complete" at bounding box center [925, 430] width 32 height 10
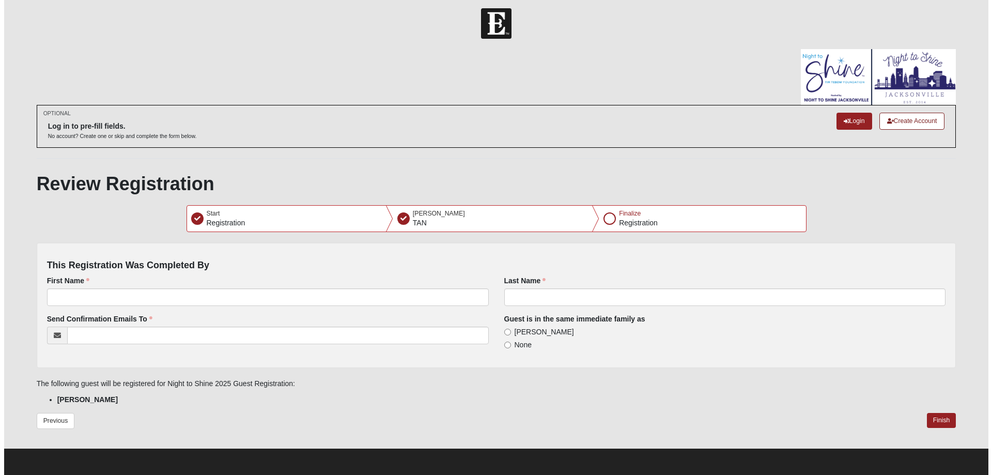
scroll to position [0, 0]
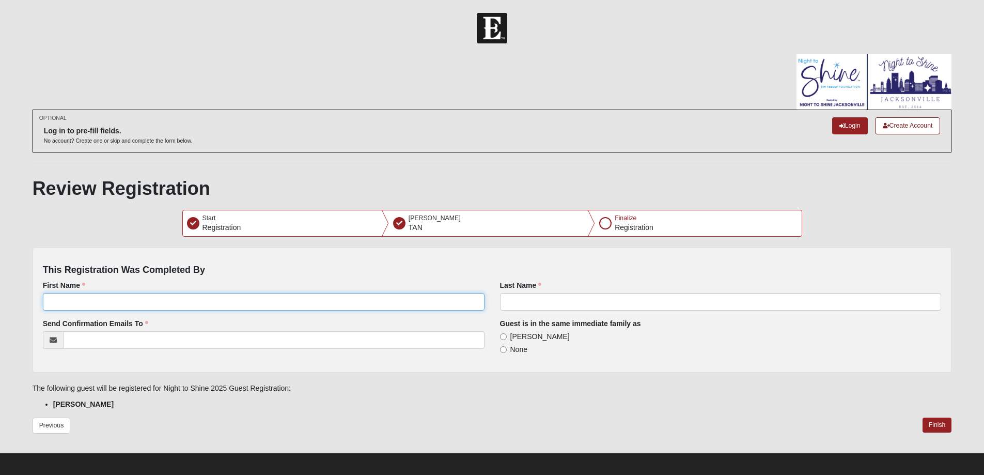
click at [220, 298] on input "First Name" at bounding box center [264, 302] width 442 height 18
type input "DARLENE"
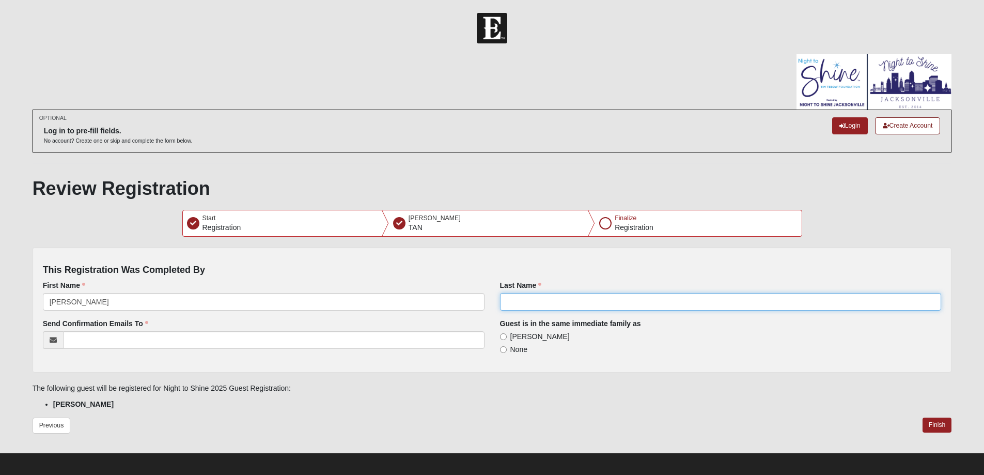
type input "TAN"
type input "darlened.tan@gmail.com"
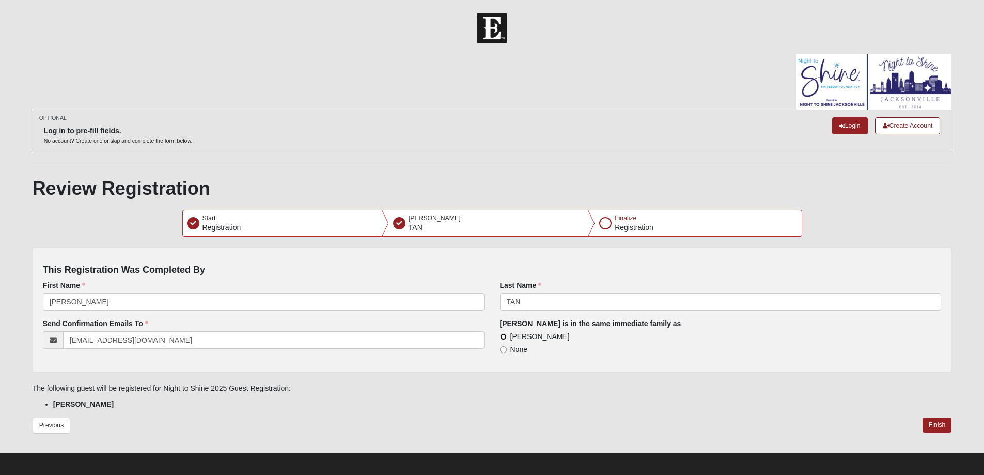
click at [506, 336] on input "LIAM TAN" at bounding box center [503, 336] width 7 height 7
radio input "true"
click at [941, 426] on button "Finish" at bounding box center [937, 424] width 29 height 15
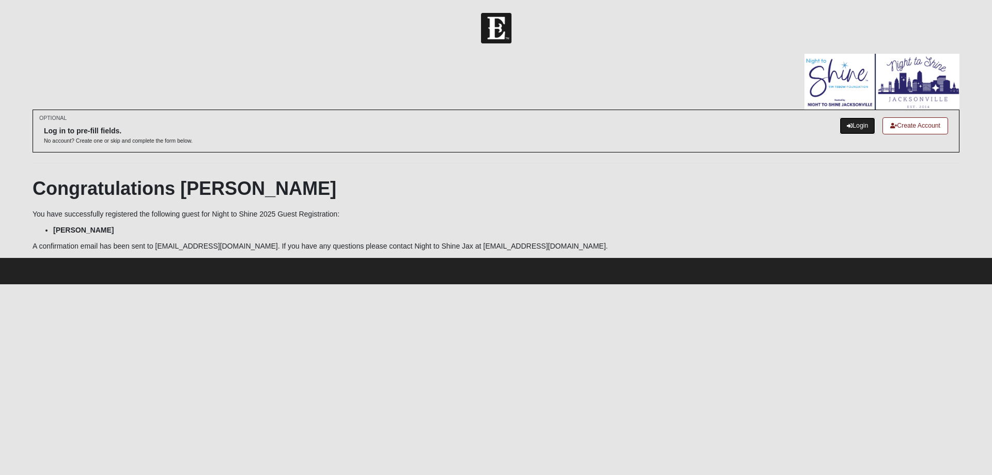
click at [847, 123] on icon at bounding box center [850, 126] width 6 height 6
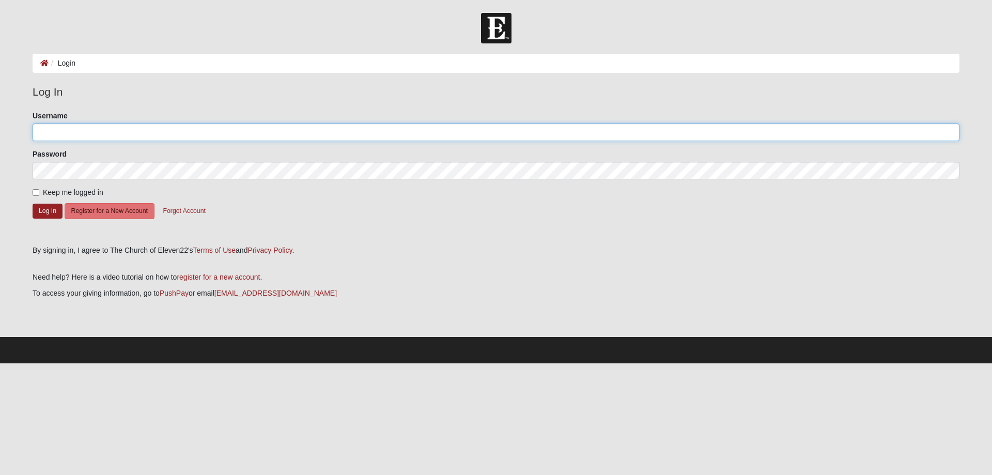
click at [80, 133] on input "Username" at bounding box center [496, 132] width 927 height 18
type input "liamgtan"
click at [139, 214] on button "Register for a New Account" at bounding box center [110, 211] width 90 height 16
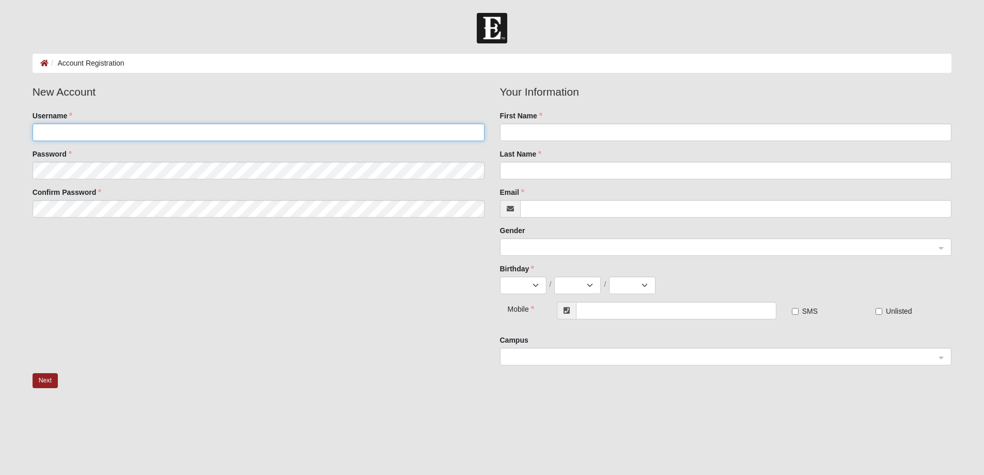
click at [146, 135] on input "Username" at bounding box center [259, 132] width 452 height 18
type input "liamgtan"
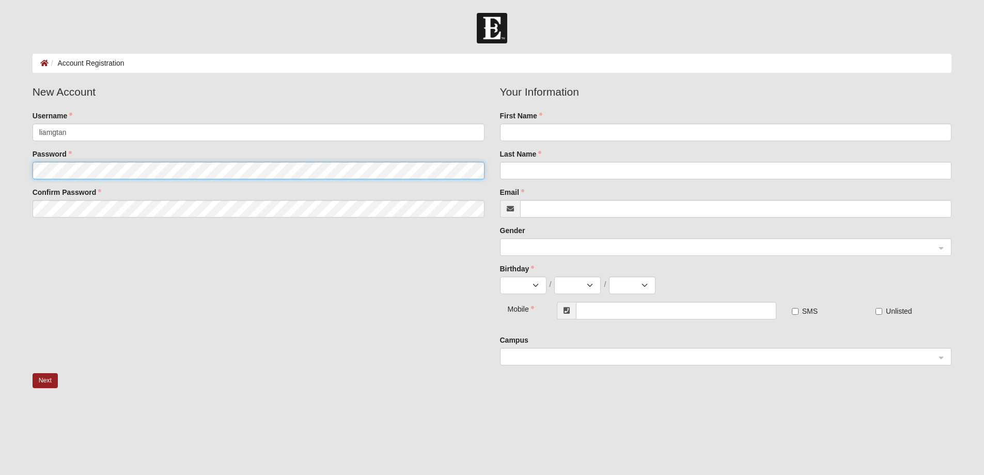
click at [148, 177] on fieldset "New Account Username liamgtan Password Confirm Password" at bounding box center [258, 155] width 467 height 142
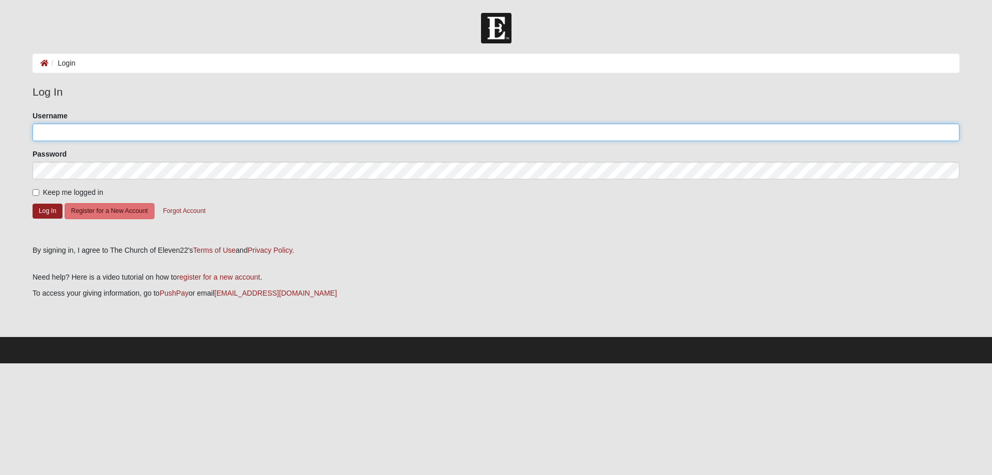
click at [78, 136] on input "Username" at bounding box center [496, 132] width 927 height 18
type input "liamgtan"
click at [53, 209] on button "Log In" at bounding box center [48, 211] width 30 height 15
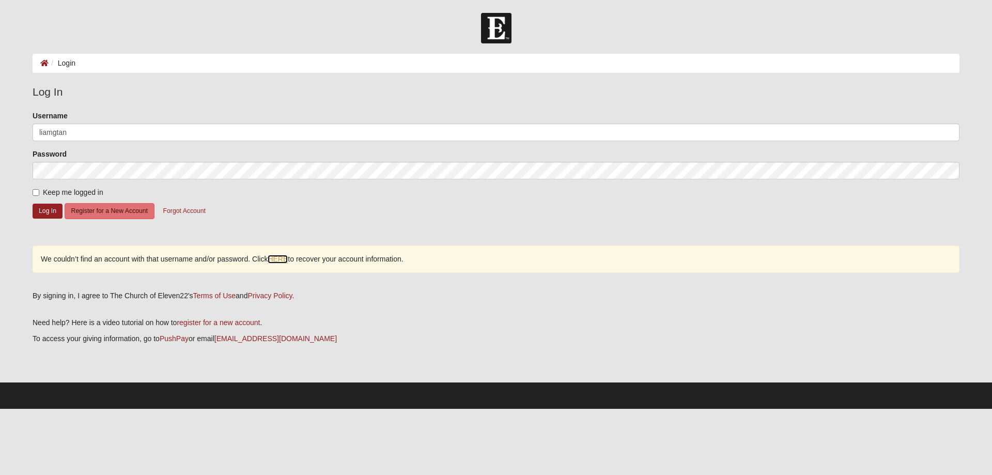
click at [276, 259] on link "HERE" at bounding box center [278, 259] width 20 height 9
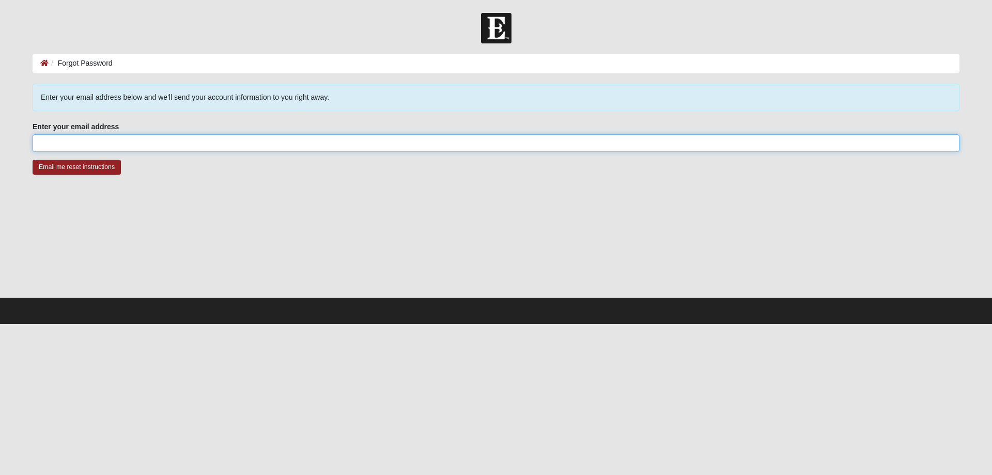
click at [110, 143] on input "Enter your email address" at bounding box center [496, 143] width 927 height 18
type input "tan-[EMAIL_ADDRESS][DOMAIN_NAME]"
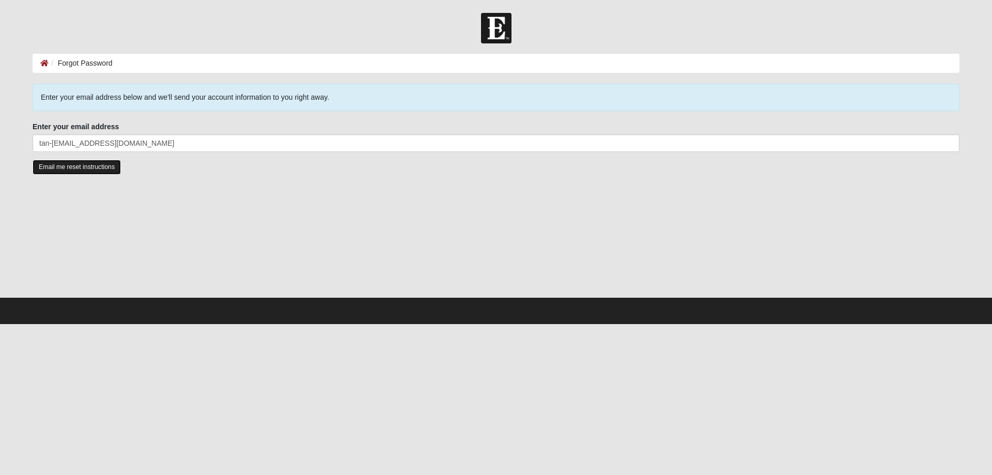
click at [70, 162] on input "Email me reset instructions" at bounding box center [77, 167] width 88 height 15
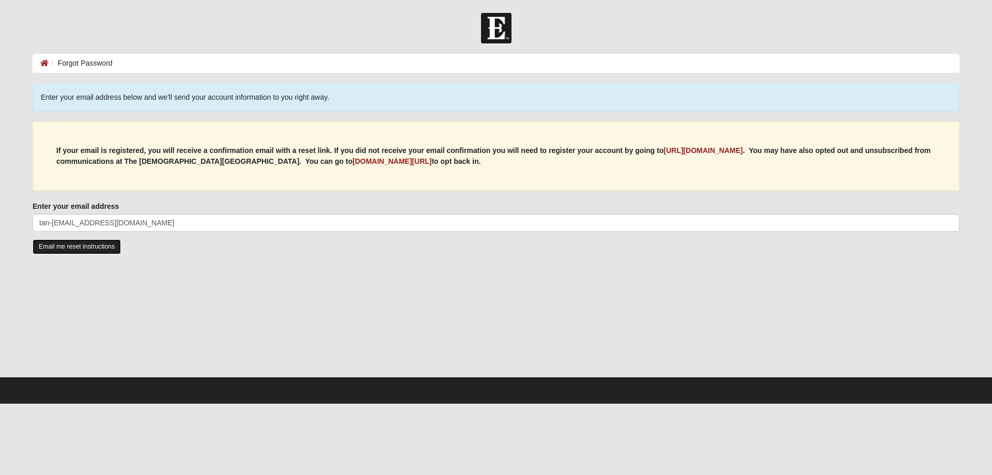
click at [71, 248] on input "Email me reset instructions" at bounding box center [77, 246] width 88 height 15
click at [108, 250] on input "Email me reset instructions" at bounding box center [77, 246] width 88 height 15
